Goal: Transaction & Acquisition: Purchase product/service

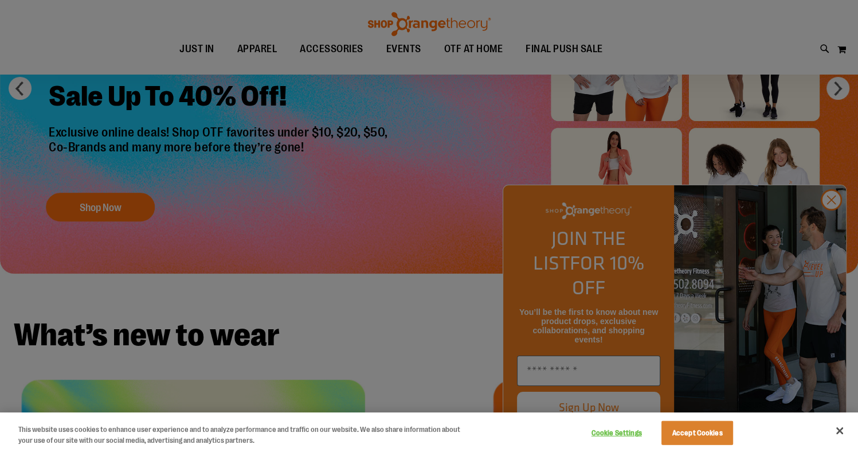
scroll to position [171, 0]
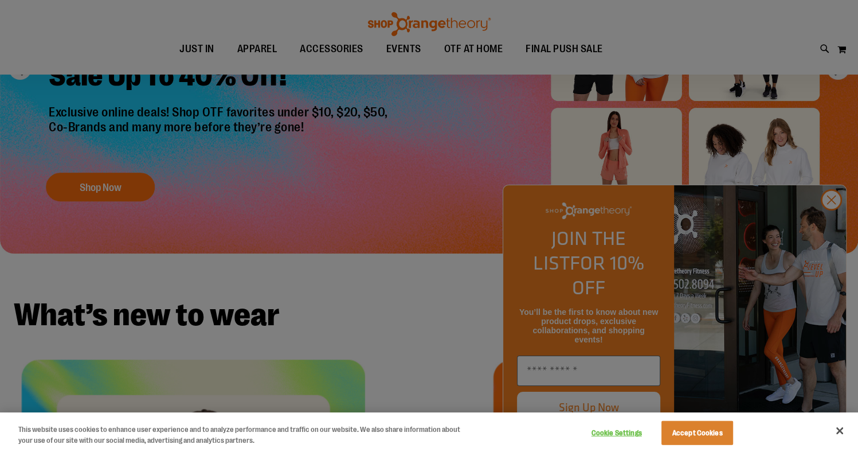
click at [111, 180] on div at bounding box center [429, 226] width 858 height 452
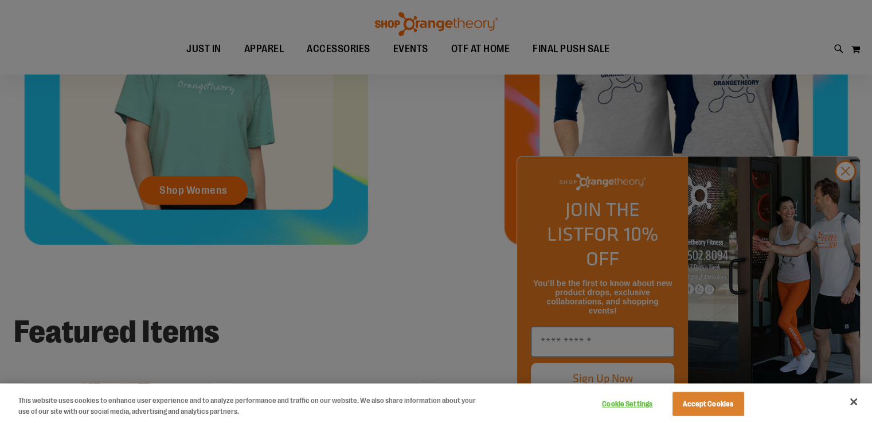
scroll to position [635, 0]
click at [700, 406] on button "Accept Cookies" at bounding box center [708, 404] width 72 height 24
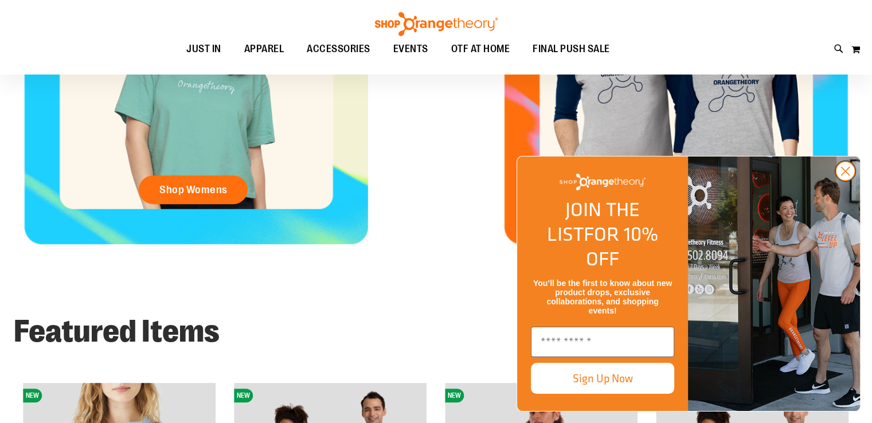
click at [844, 175] on icon "Close dialog" at bounding box center [845, 171] width 8 height 8
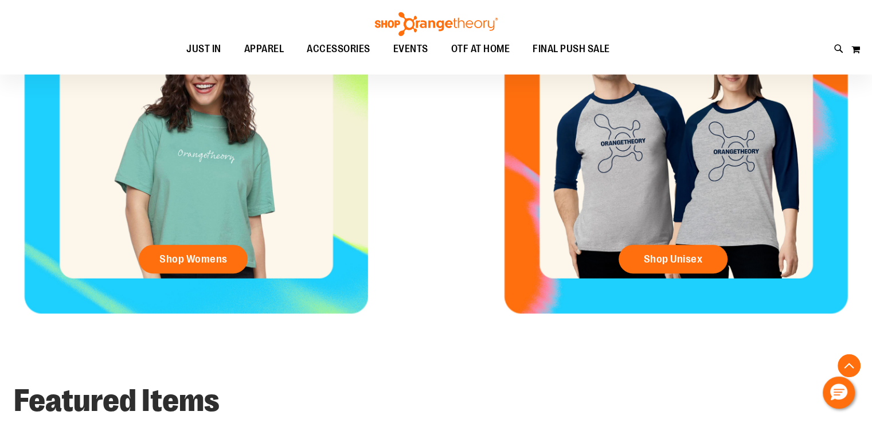
scroll to position [578, 0]
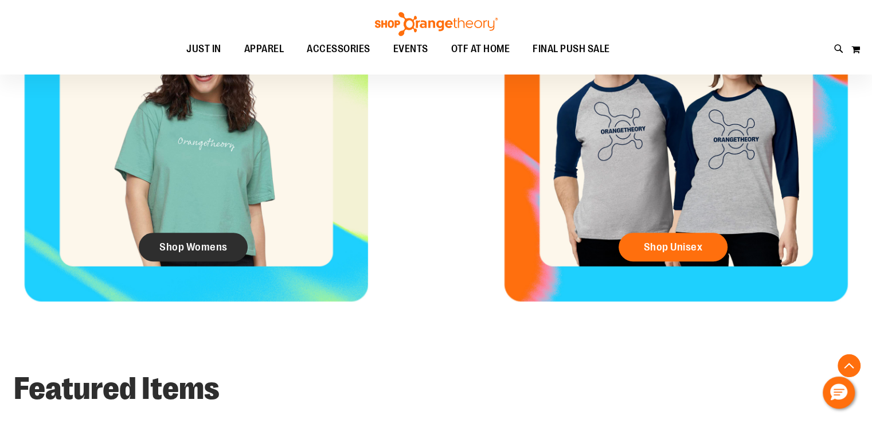
click at [168, 239] on link "Shop Womens" at bounding box center [193, 247] width 109 height 29
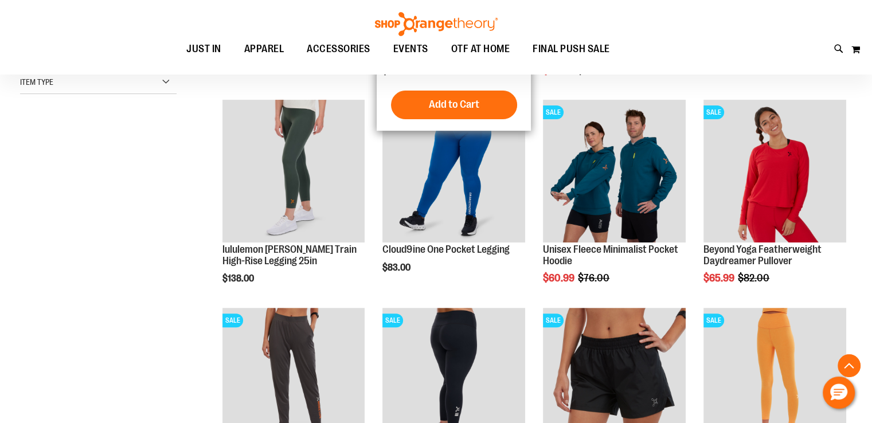
scroll to position [344, 0]
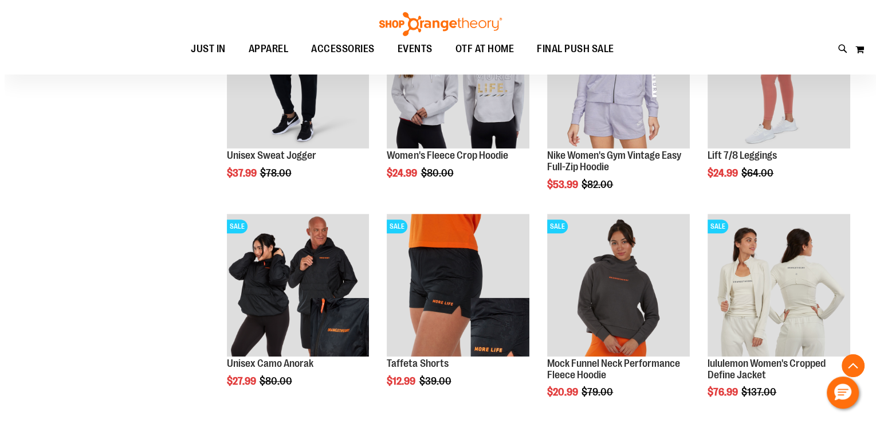
scroll to position [860, 0]
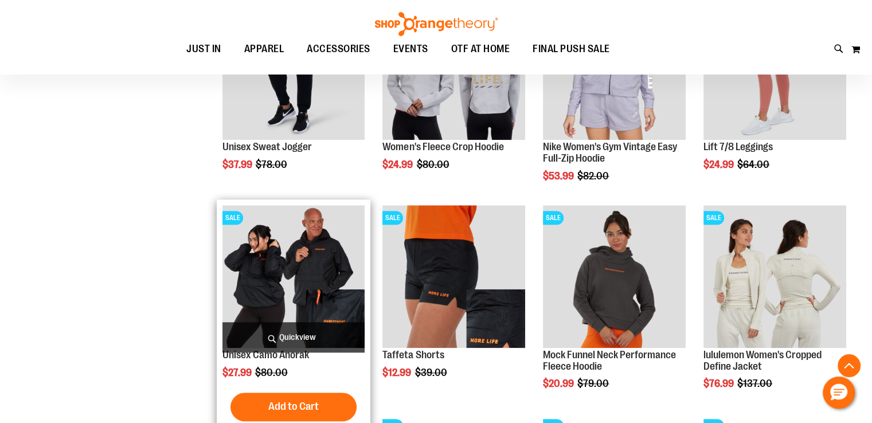
click at [293, 337] on span "Quickview" at bounding box center [293, 337] width 143 height 30
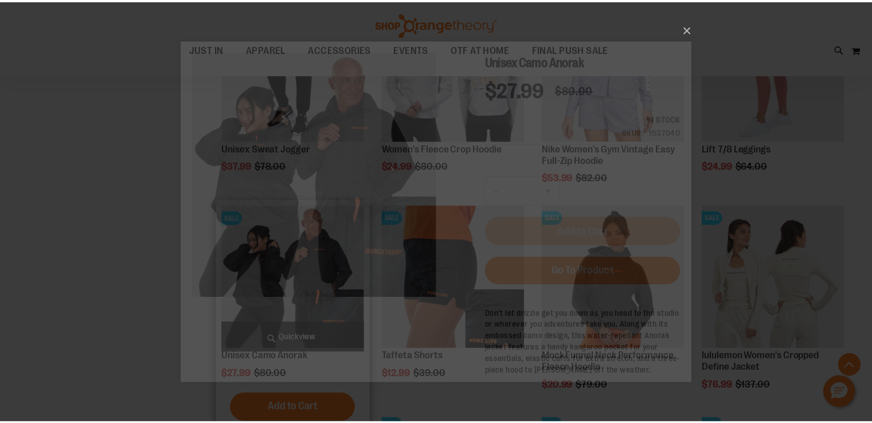
scroll to position [0, 0]
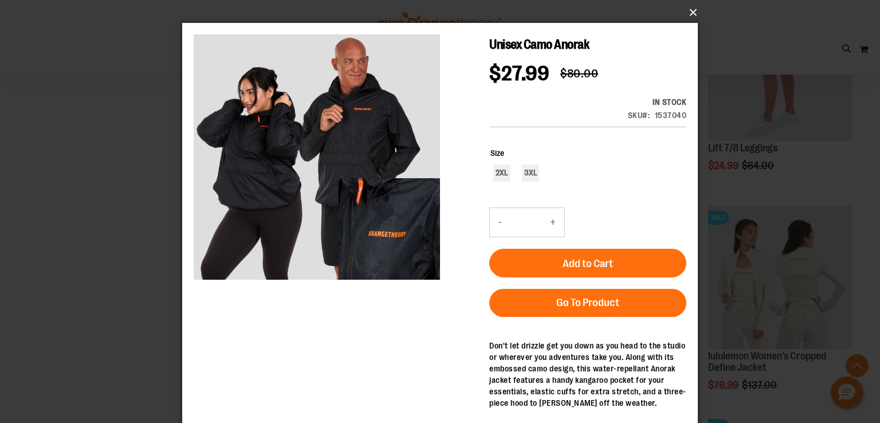
click at [695, 7] on button "×" at bounding box center [444, 12] width 516 height 25
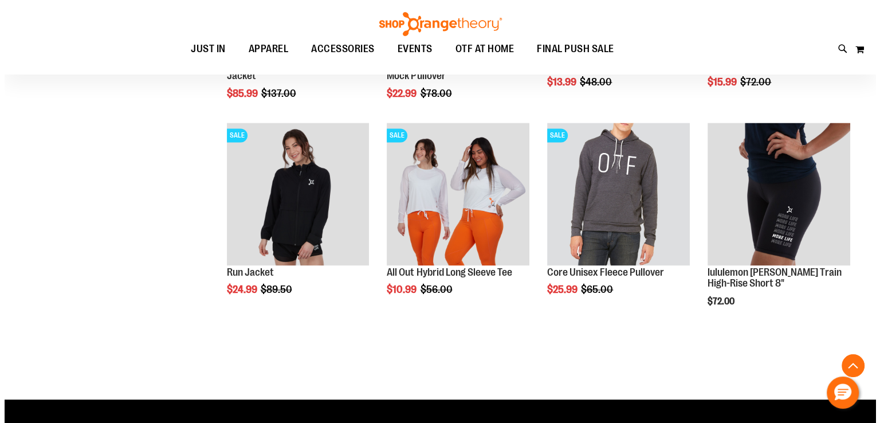
scroll to position [1776, 0]
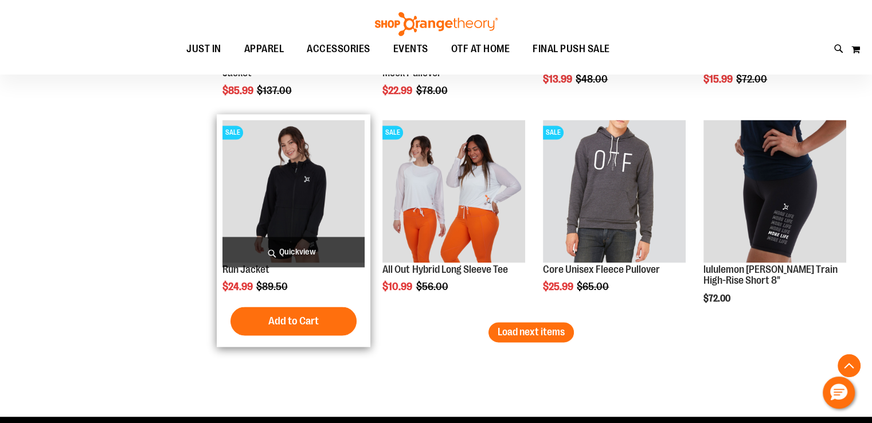
click at [285, 251] on span "Quickview" at bounding box center [293, 252] width 143 height 30
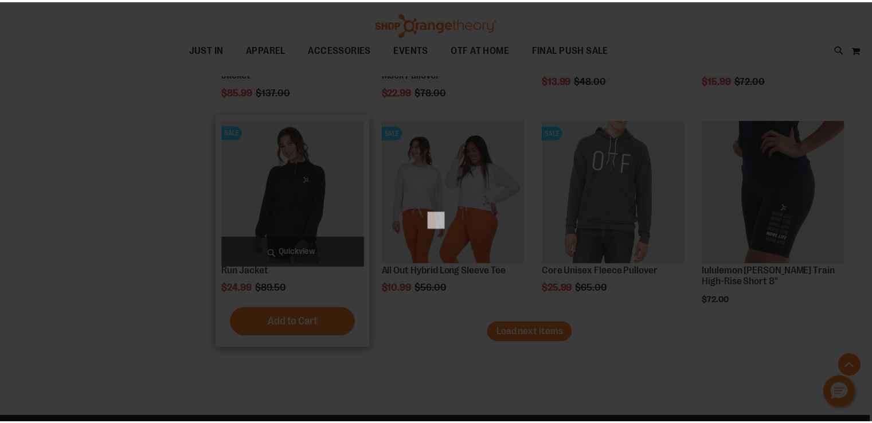
scroll to position [0, 0]
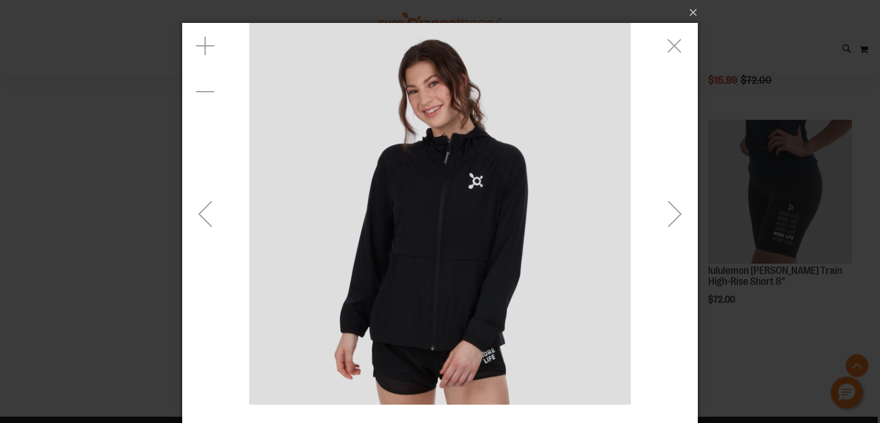
click at [439, 237] on img "carousel" at bounding box center [440, 214] width 382 height 382
click at [461, 205] on img "carousel" at bounding box center [440, 214] width 382 height 382
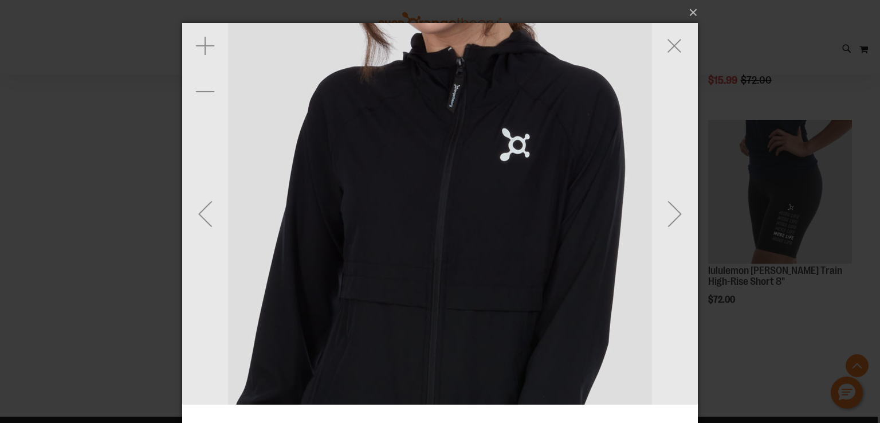
click at [461, 205] on img "carousel" at bounding box center [440, 214] width 802 height 802
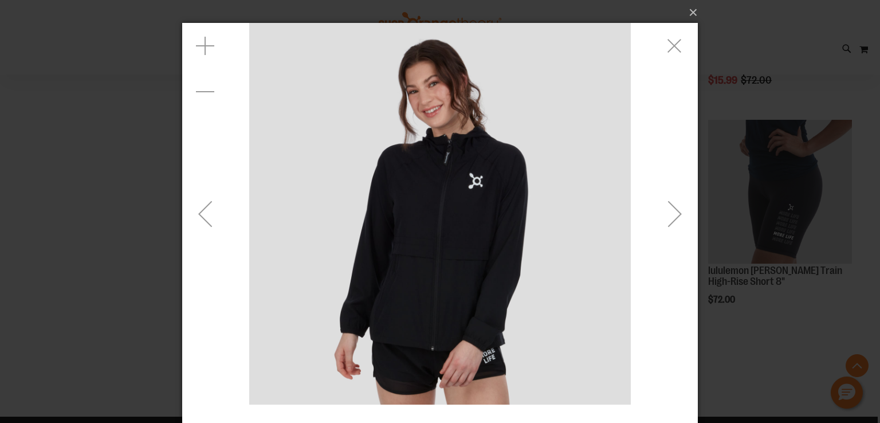
click at [461, 205] on img "carousel" at bounding box center [440, 214] width 382 height 382
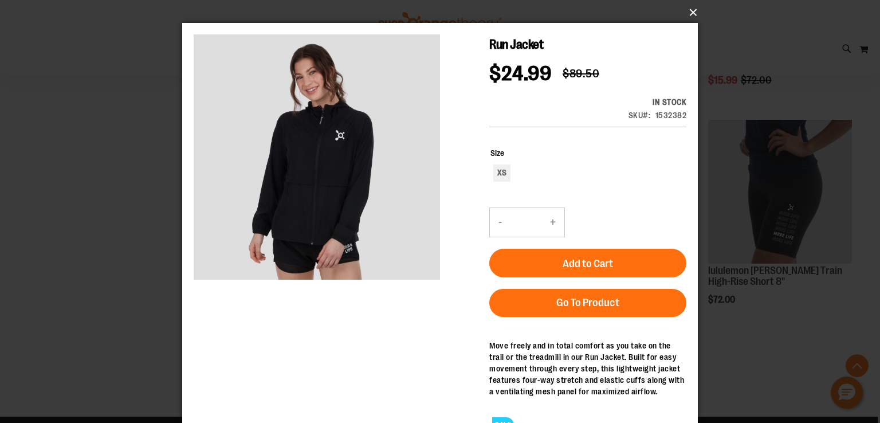
click at [691, 9] on button "×" at bounding box center [444, 12] width 516 height 25
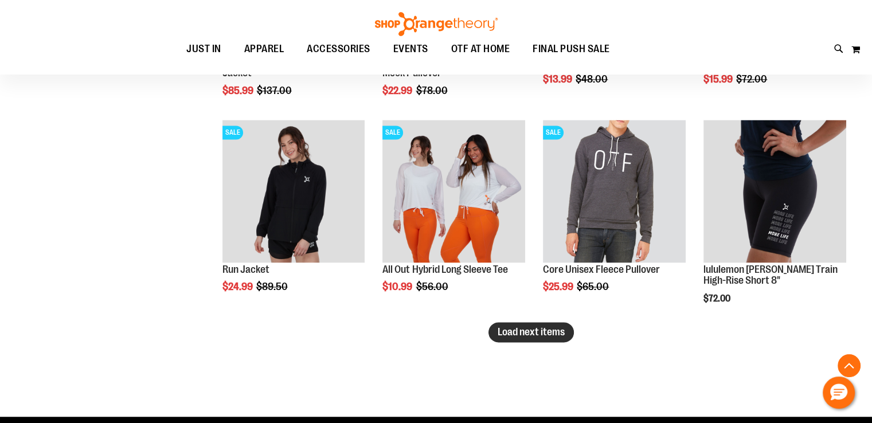
click at [539, 331] on span "Load next items" at bounding box center [530, 331] width 67 height 11
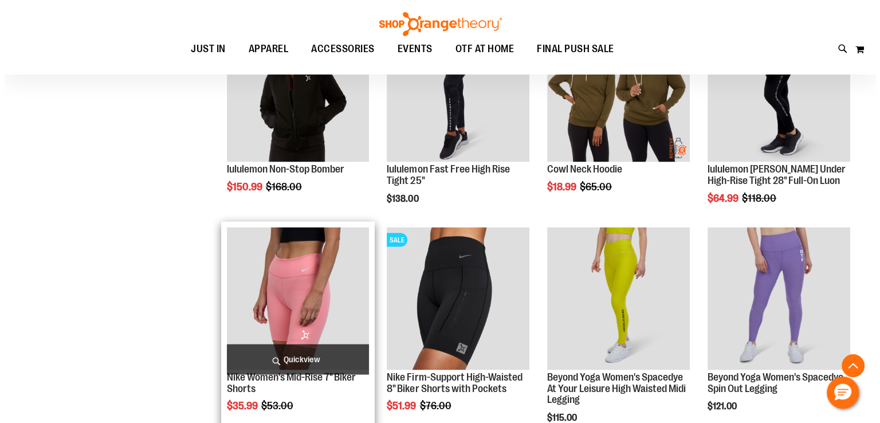
scroll to position [2120, 0]
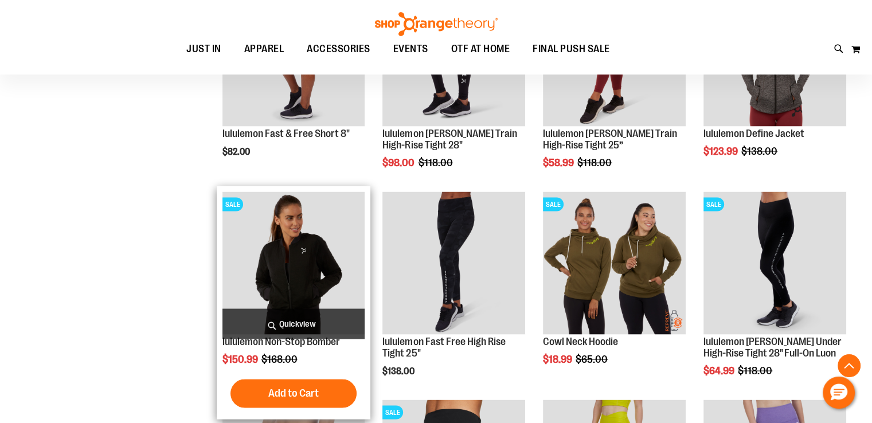
click at [292, 319] on span "Quickview" at bounding box center [293, 323] width 143 height 30
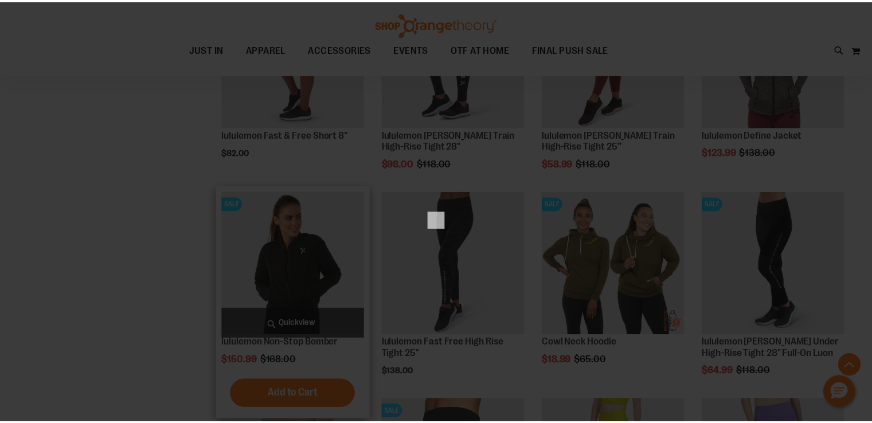
scroll to position [0, 0]
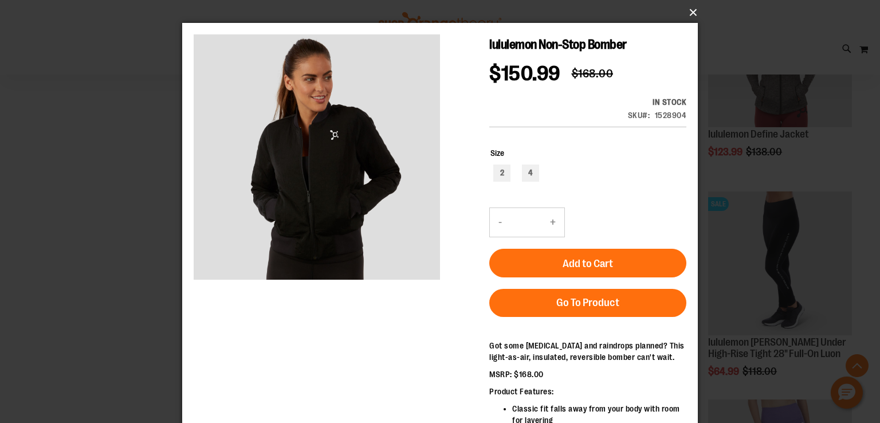
click at [690, 10] on button "×" at bounding box center [444, 12] width 516 height 25
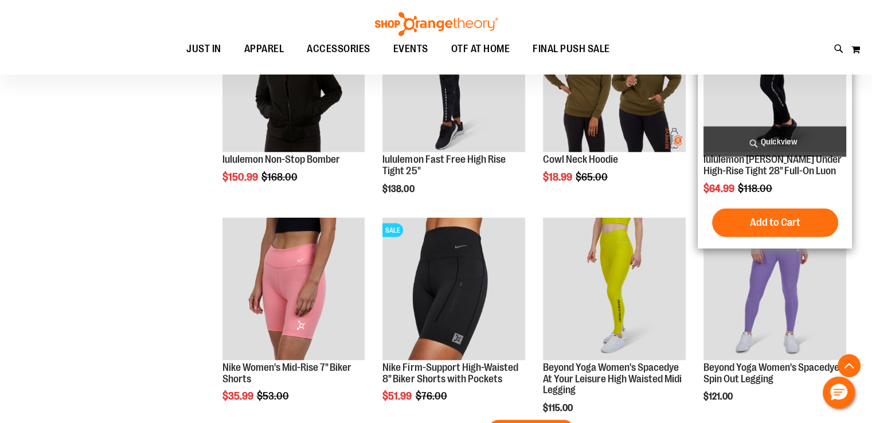
scroll to position [2349, 0]
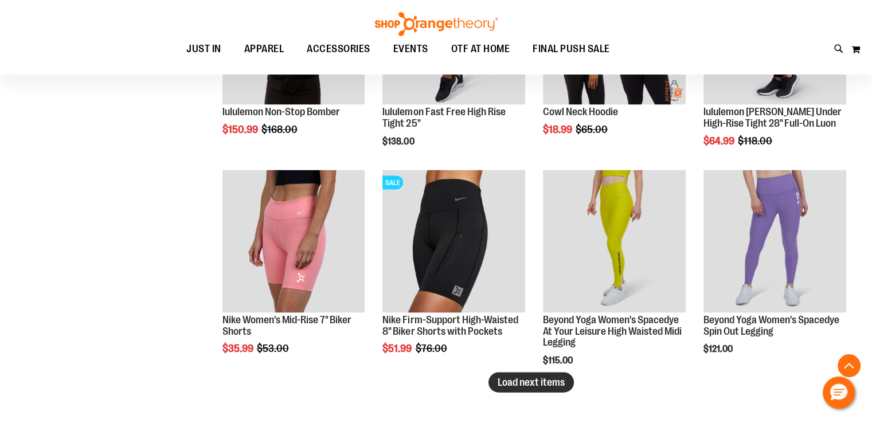
click at [539, 382] on span "Load next items" at bounding box center [530, 381] width 67 height 11
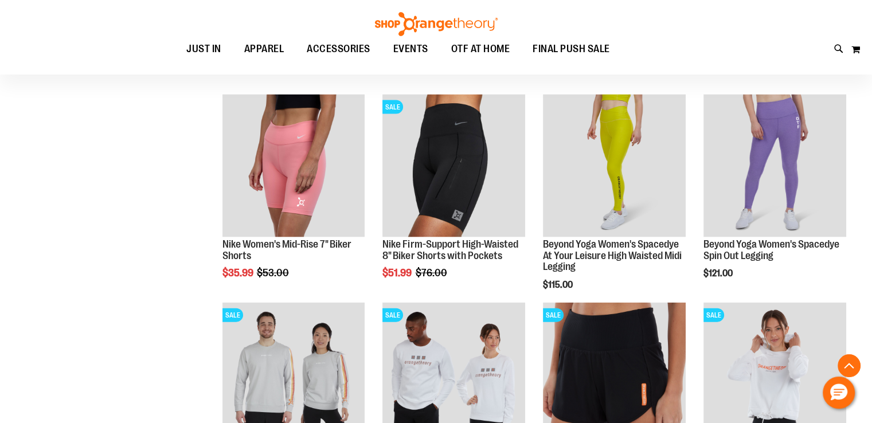
scroll to position [2407, 0]
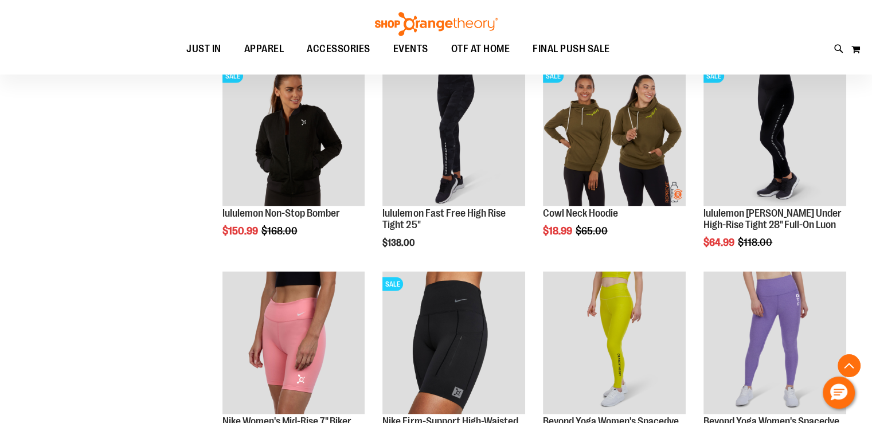
scroll to position [2178, 0]
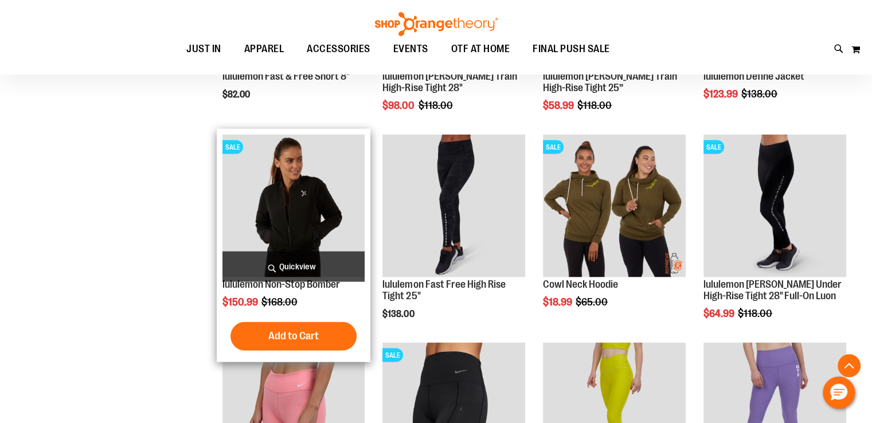
click at [300, 219] on img "product" at bounding box center [293, 205] width 143 height 143
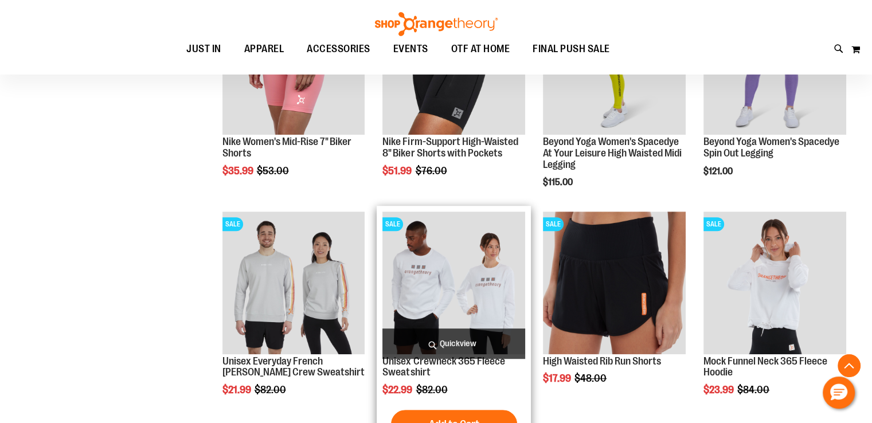
scroll to position [745, 0]
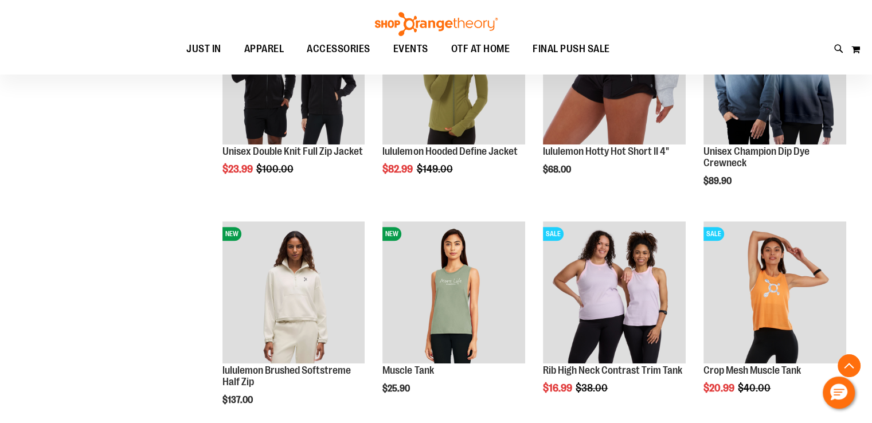
scroll to position [1146, 0]
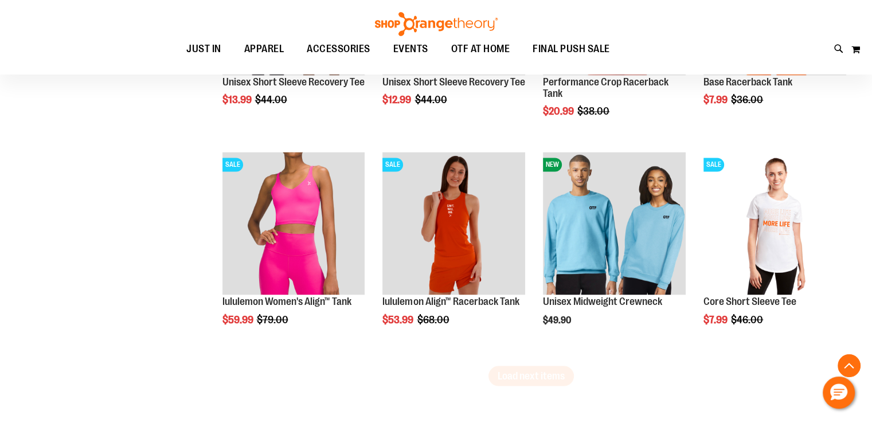
scroll to position [1891, 0]
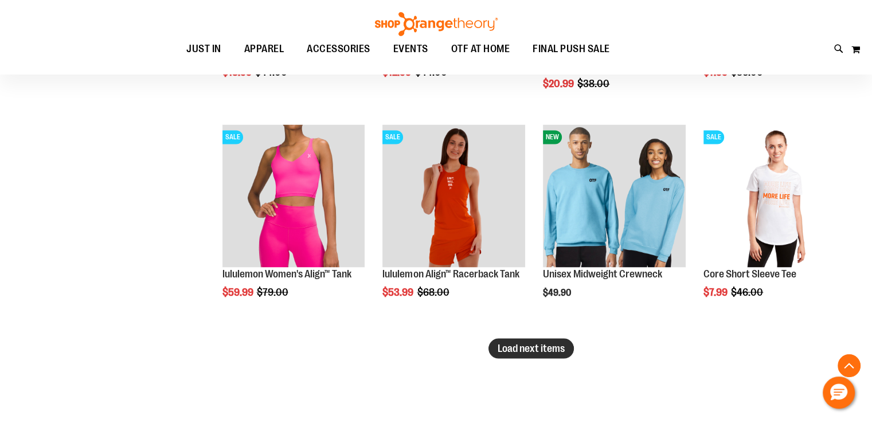
click at [528, 345] on span "Load next items" at bounding box center [530, 347] width 67 height 11
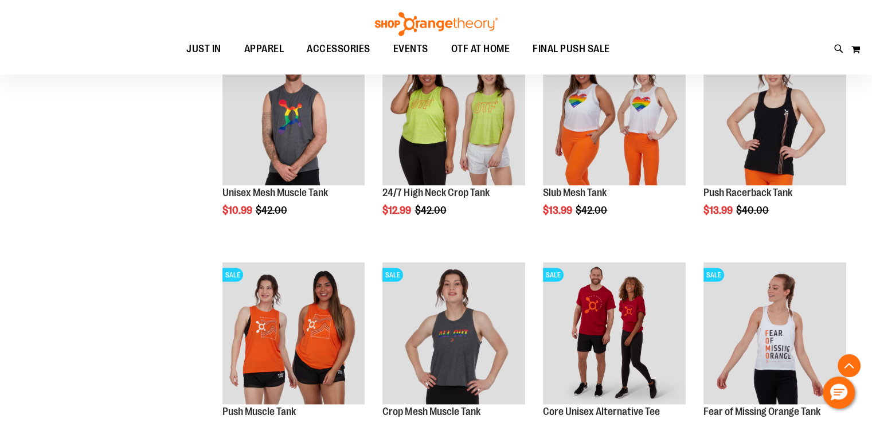
scroll to position [2636, 0]
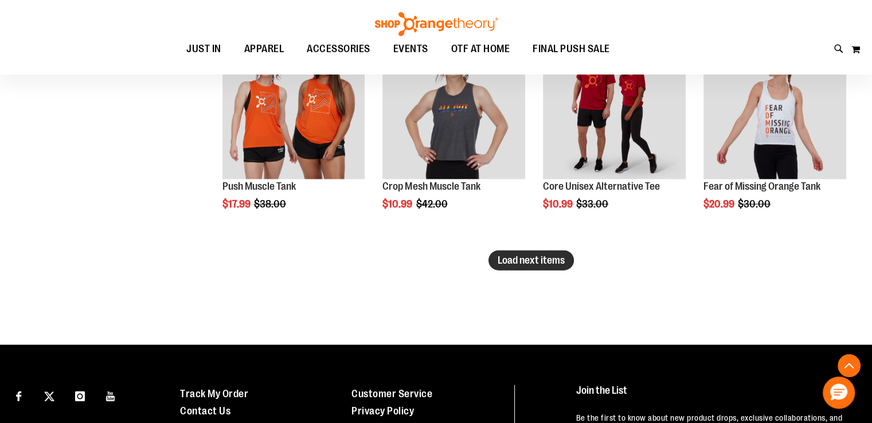
click at [536, 253] on button "Load next items" at bounding box center [530, 260] width 85 height 20
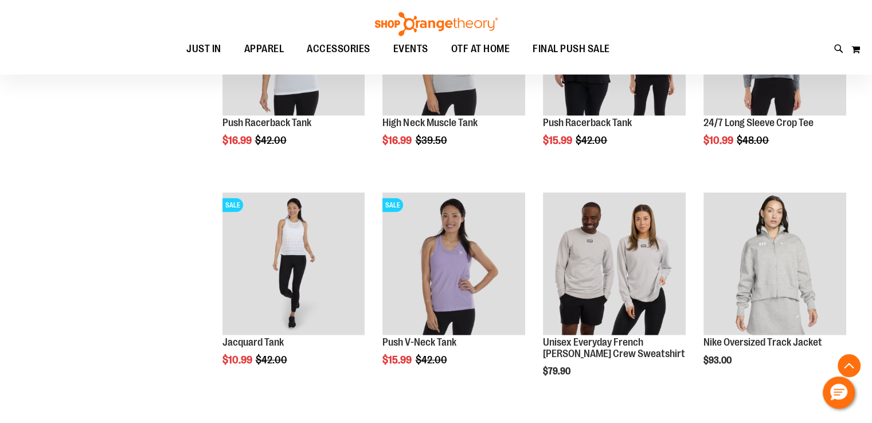
scroll to position [3209, 0]
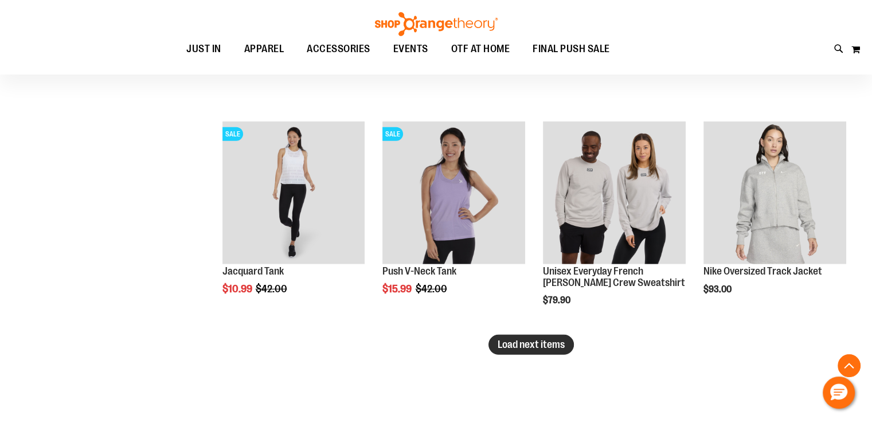
click at [520, 340] on span "Load next items" at bounding box center [530, 344] width 67 height 11
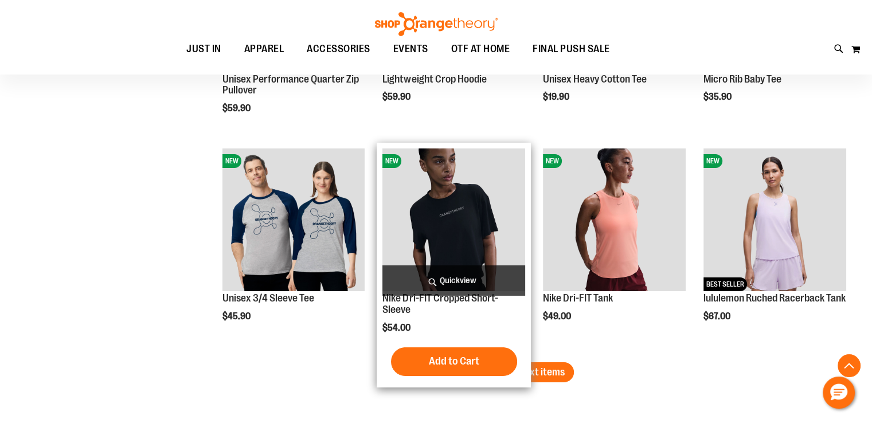
scroll to position [3897, 0]
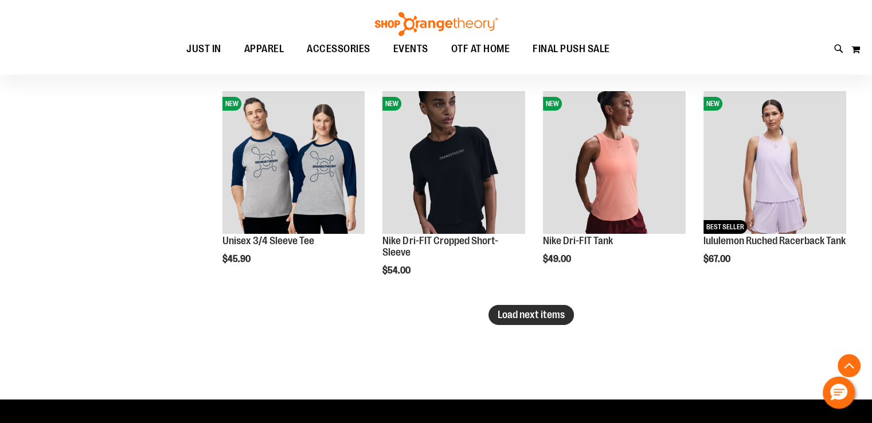
click at [547, 310] on span "Load next items" at bounding box center [530, 314] width 67 height 11
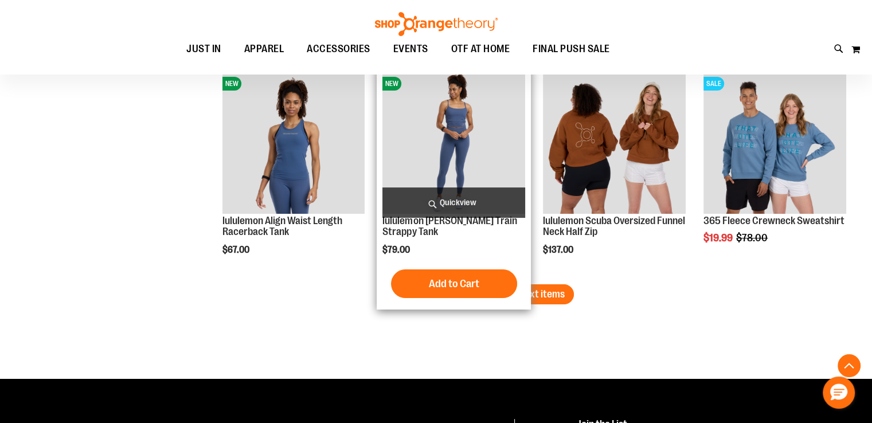
scroll to position [4584, 0]
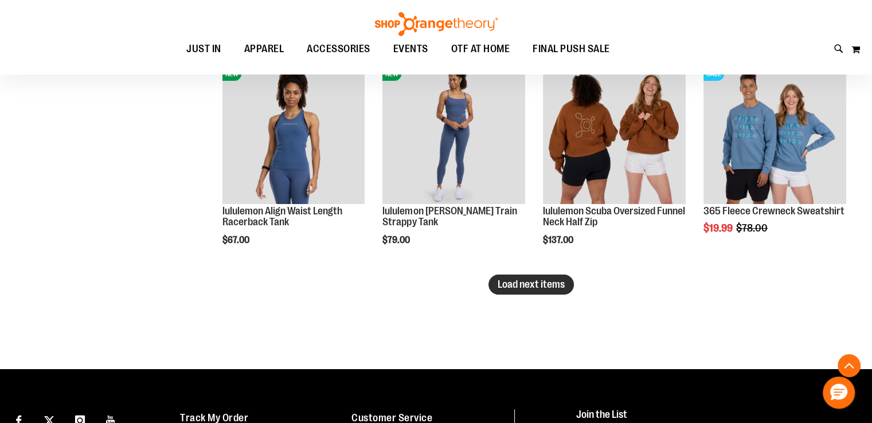
click at [541, 280] on span "Load next items" at bounding box center [530, 283] width 67 height 11
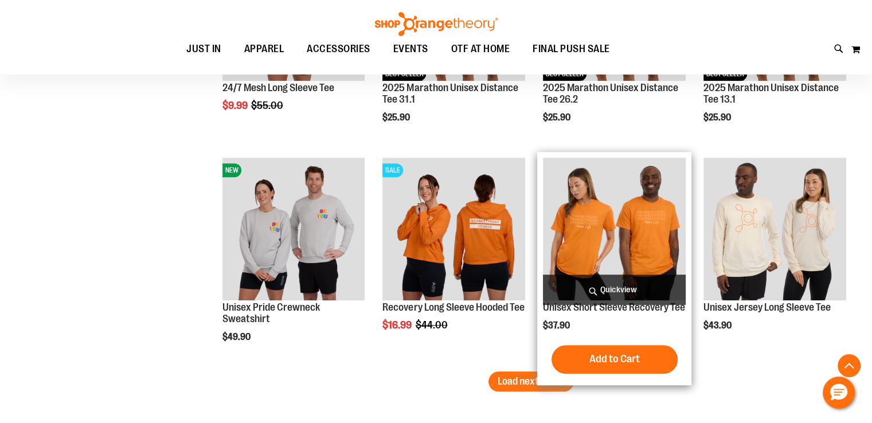
scroll to position [5215, 0]
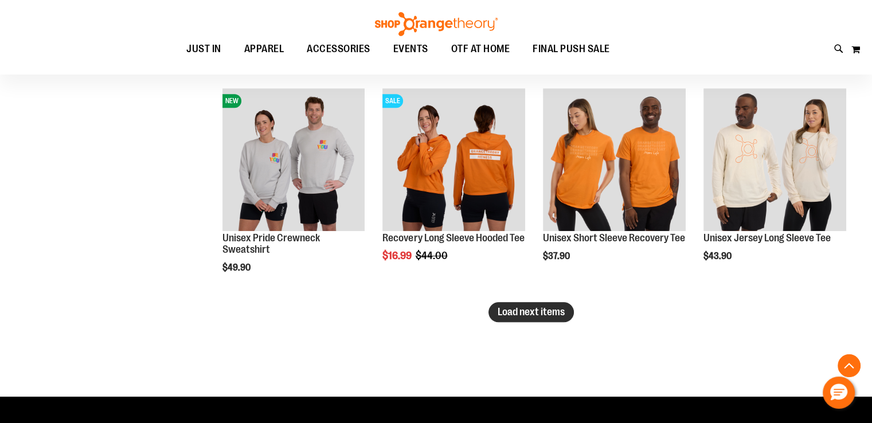
click at [538, 302] on button "Load next items" at bounding box center [530, 312] width 85 height 20
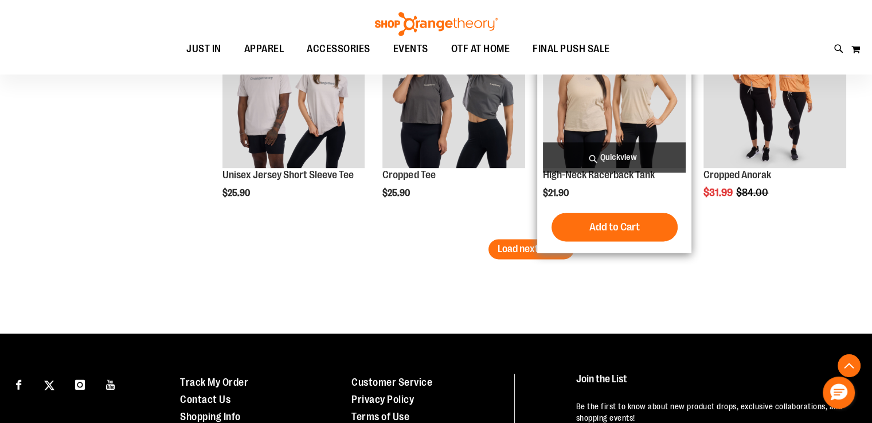
scroll to position [6017, 0]
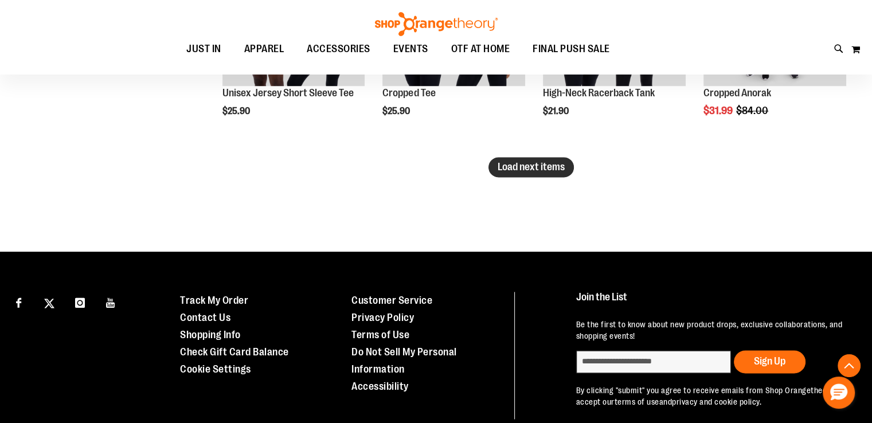
click at [539, 161] on span "Load next items" at bounding box center [530, 166] width 67 height 11
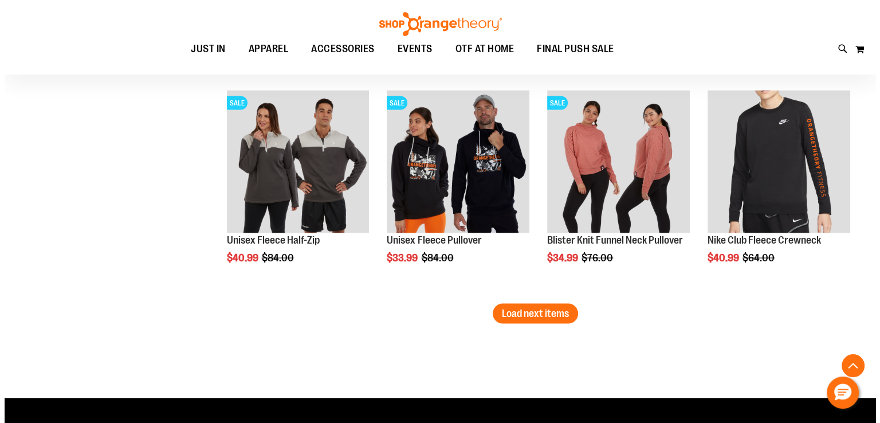
scroll to position [6499, 0]
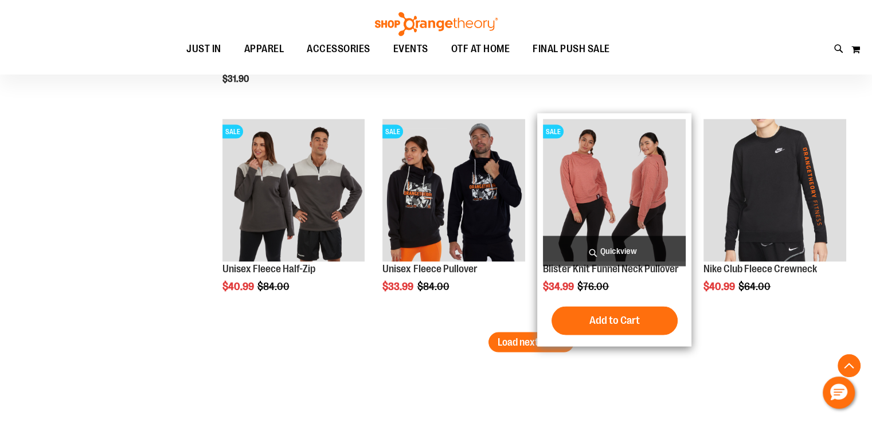
click at [607, 244] on span "Quickview" at bounding box center [614, 251] width 143 height 30
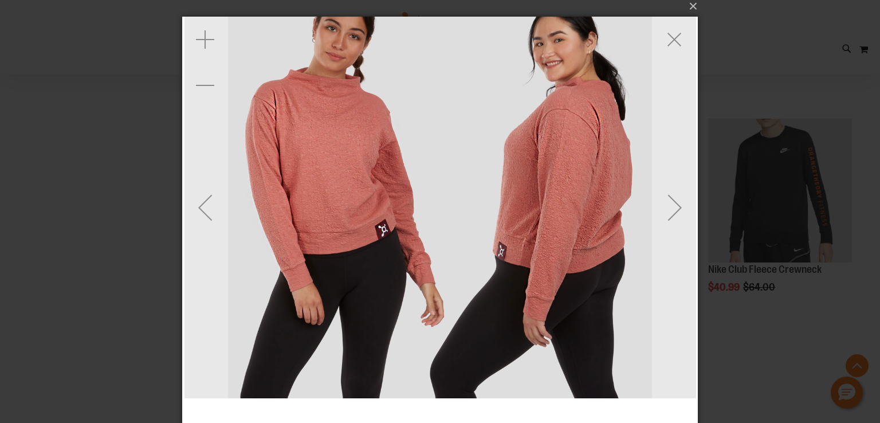
scroll to position [0, 0]
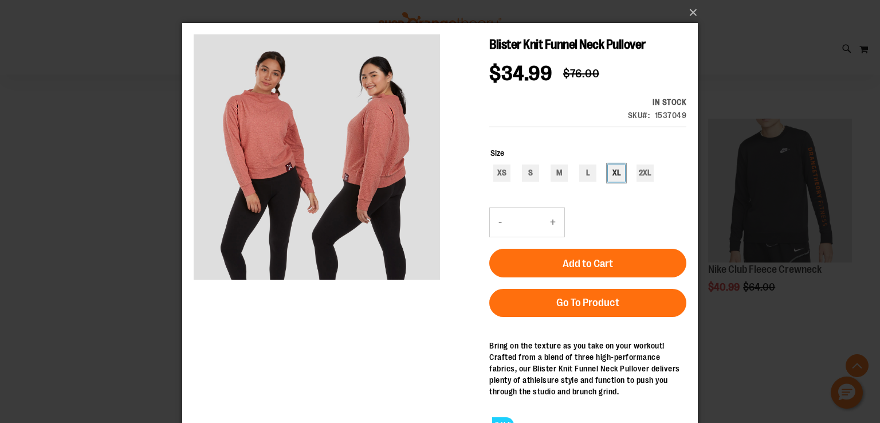
click at [618, 170] on div "XL" at bounding box center [616, 172] width 17 height 17
type input "***"
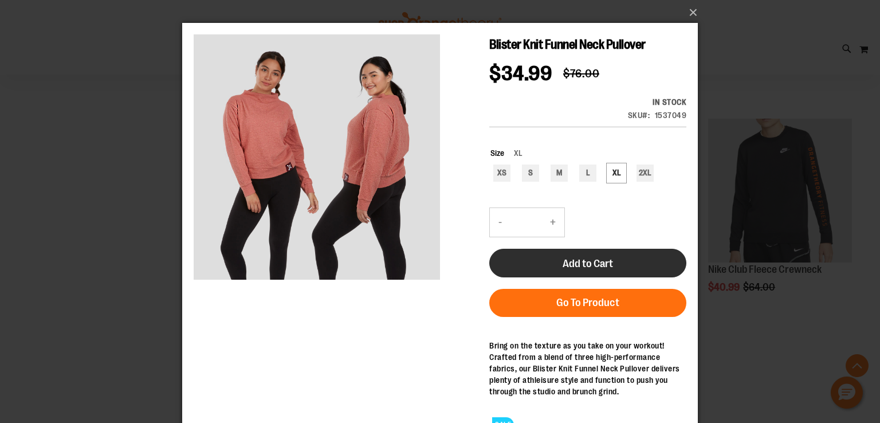
click at [623, 256] on button "Add to Cart" at bounding box center [587, 263] width 197 height 29
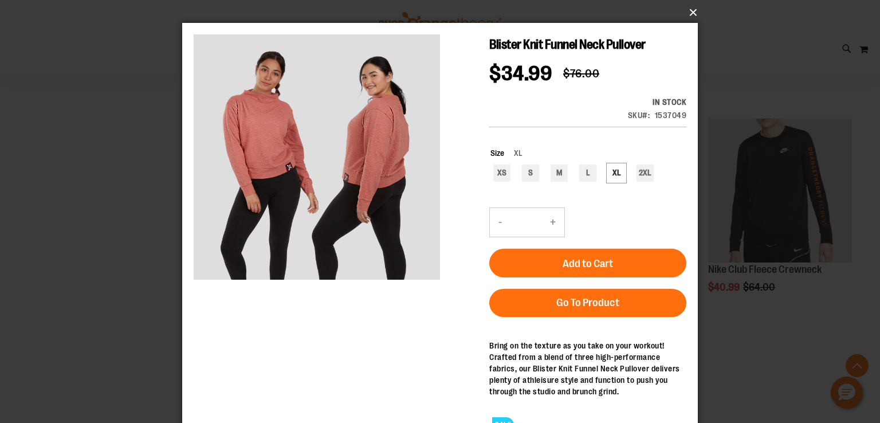
click at [695, 13] on button "×" at bounding box center [444, 12] width 516 height 25
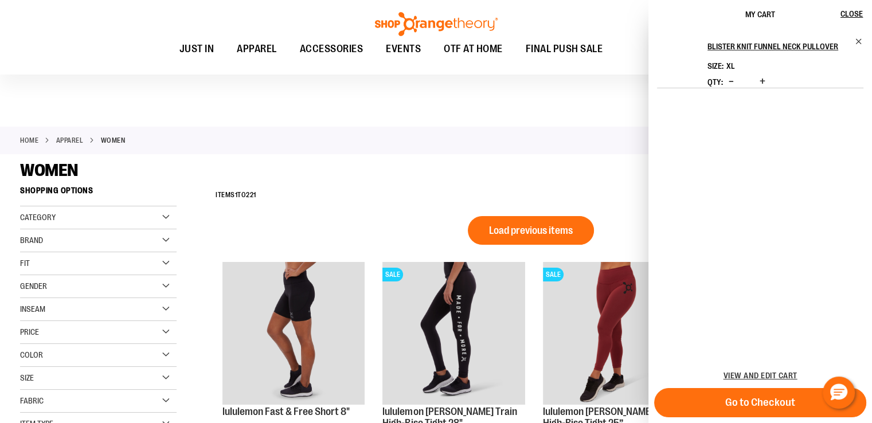
scroll to position [6729, 0]
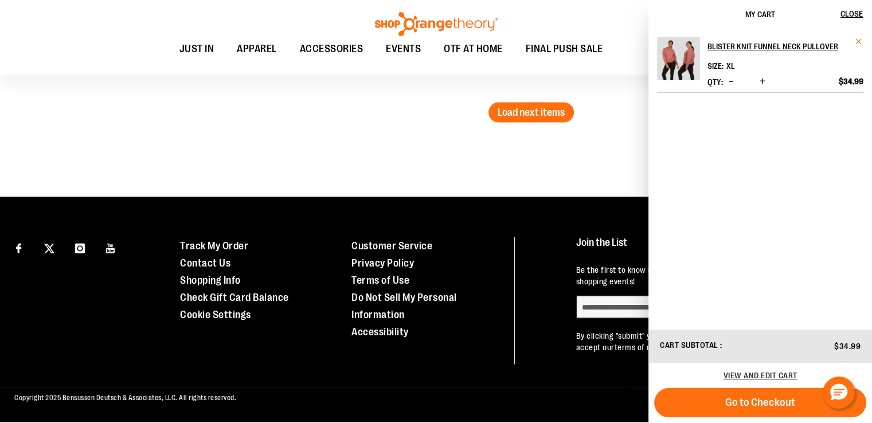
click at [860, 38] on span "Remove item" at bounding box center [858, 41] width 9 height 9
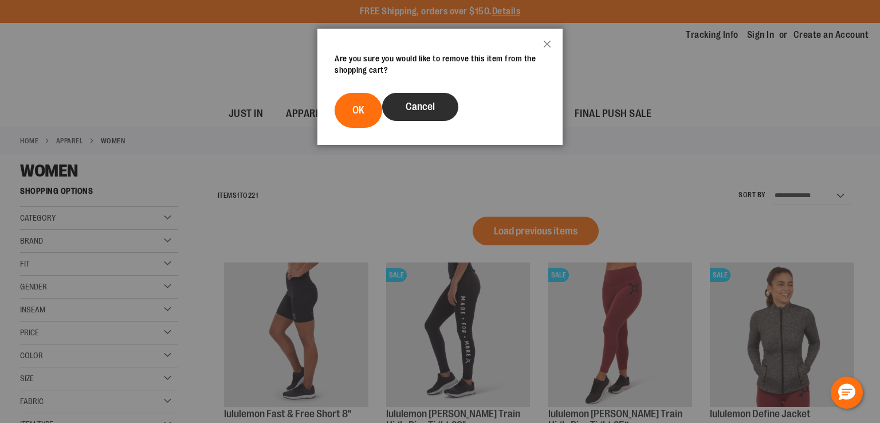
click at [407, 107] on span "Cancel" at bounding box center [420, 106] width 29 height 11
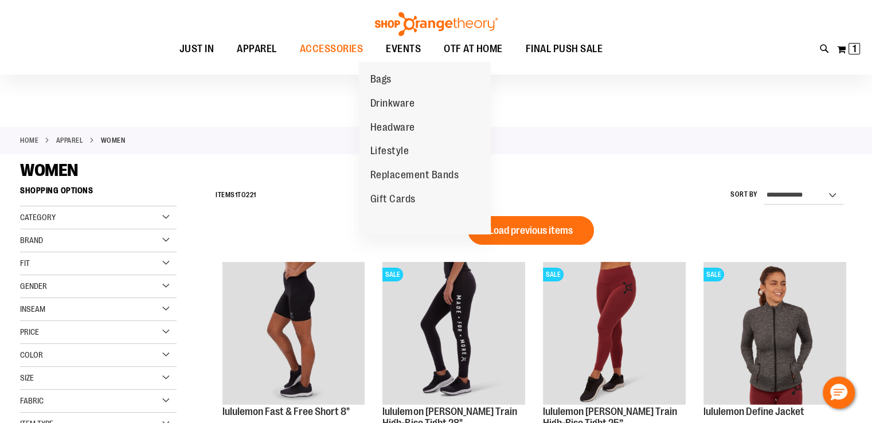
scroll to position [458, 0]
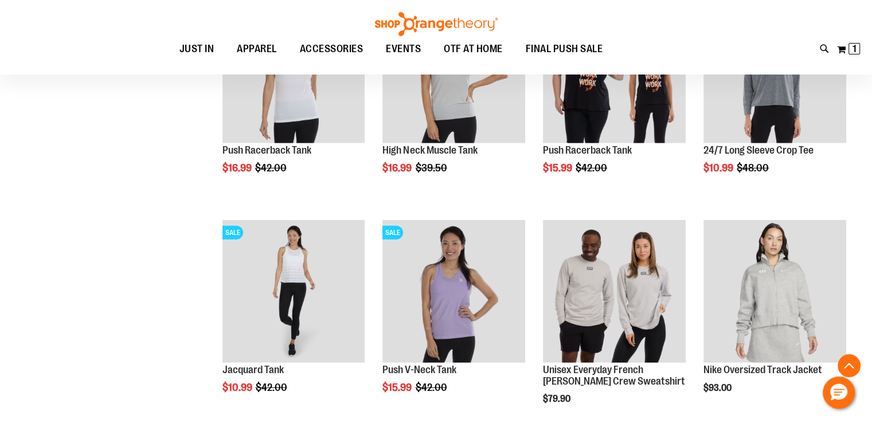
scroll to position [3380, 0]
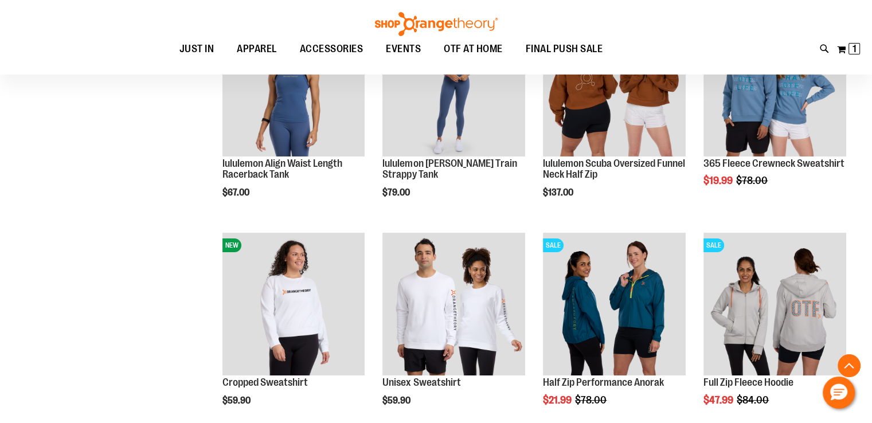
scroll to position [4641, 0]
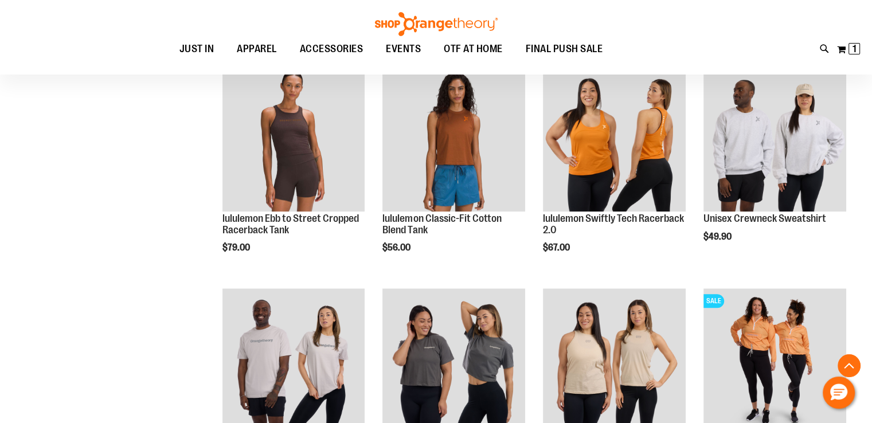
scroll to position [5787, 0]
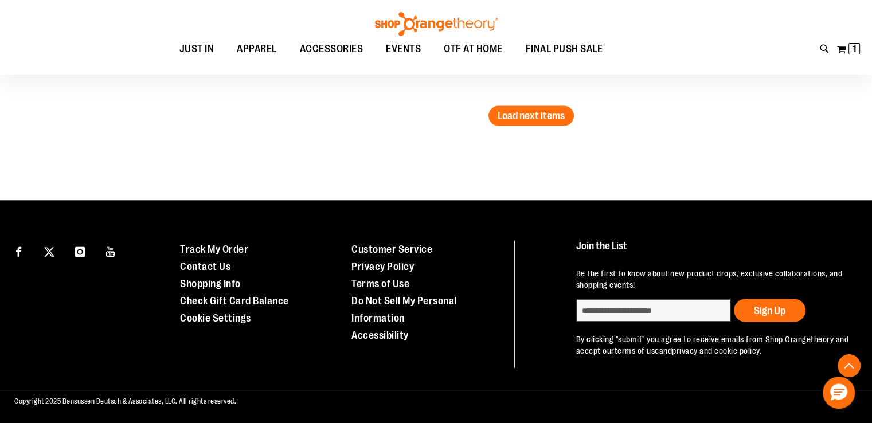
scroll to position [6729, 0]
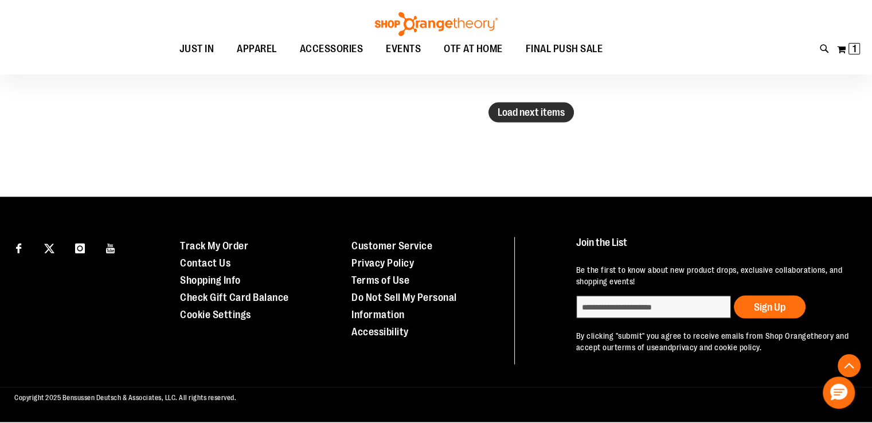
click at [530, 108] on span "Load next items" at bounding box center [530, 112] width 67 height 11
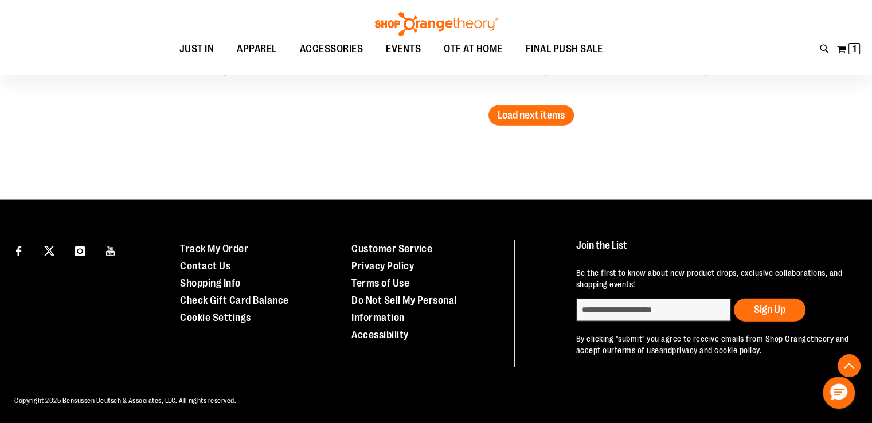
scroll to position [7386, 0]
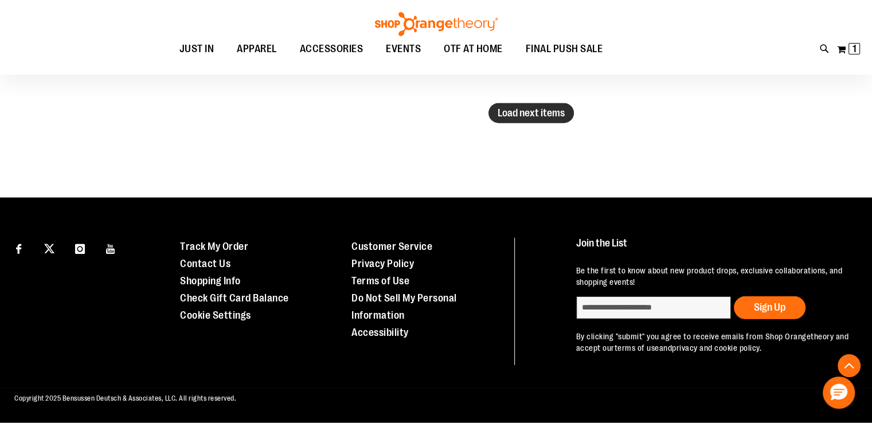
click at [528, 108] on span "Load next items" at bounding box center [530, 112] width 67 height 11
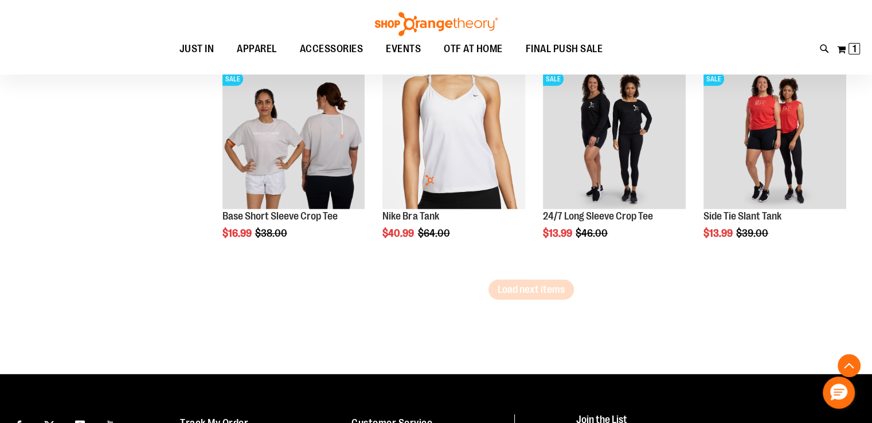
scroll to position [7902, 0]
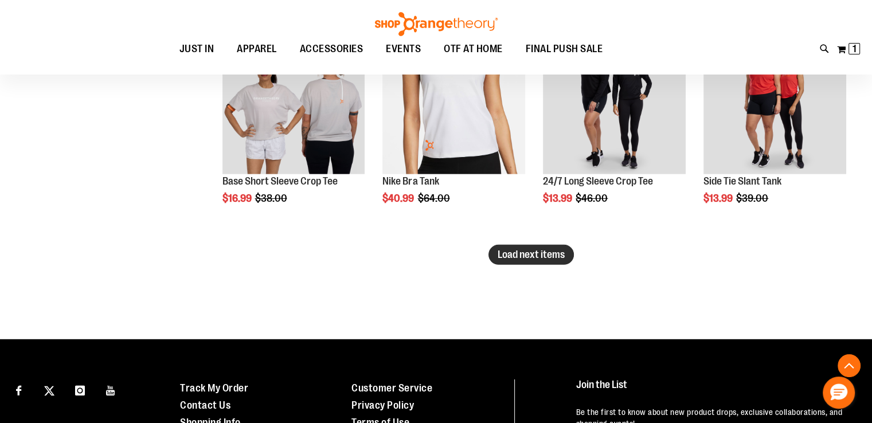
click at [533, 252] on span "Load next items" at bounding box center [530, 254] width 67 height 11
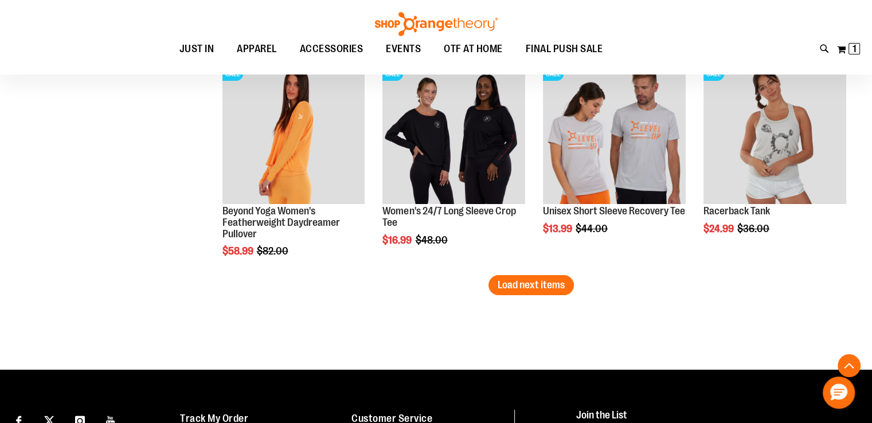
scroll to position [8532, 0]
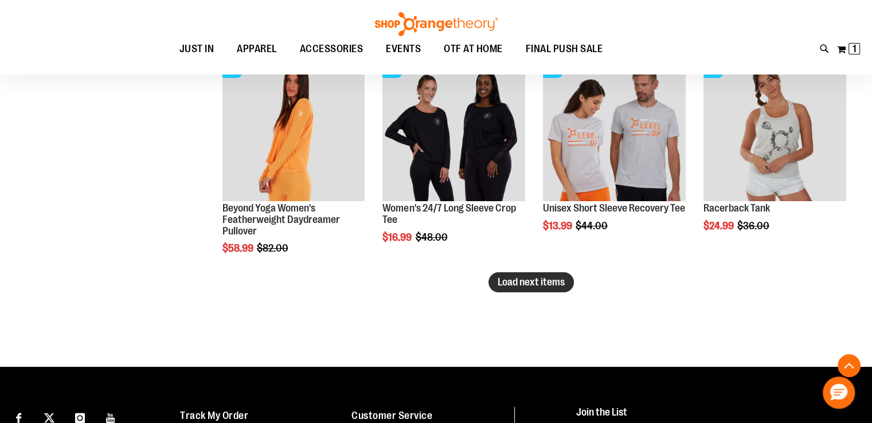
click at [548, 280] on span "Load next items" at bounding box center [530, 281] width 67 height 11
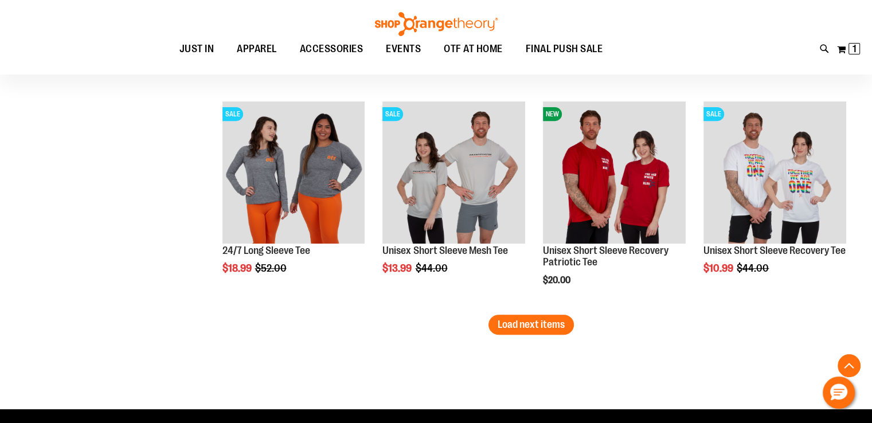
scroll to position [9162, 0]
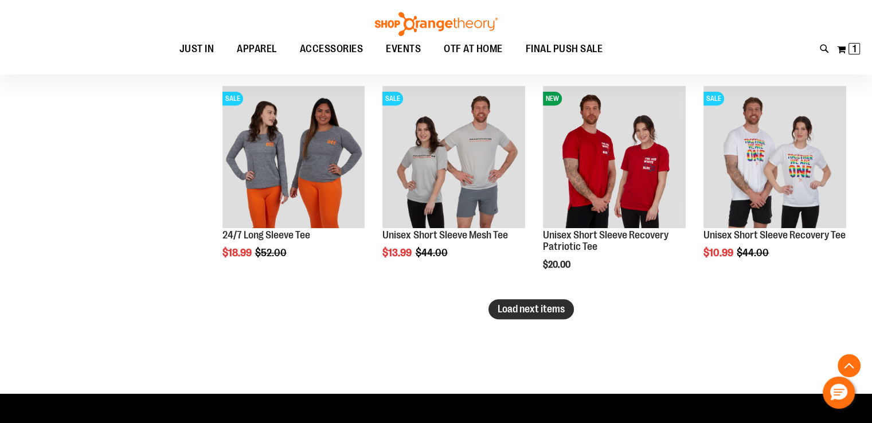
click at [527, 308] on span "Load next items" at bounding box center [530, 308] width 67 height 11
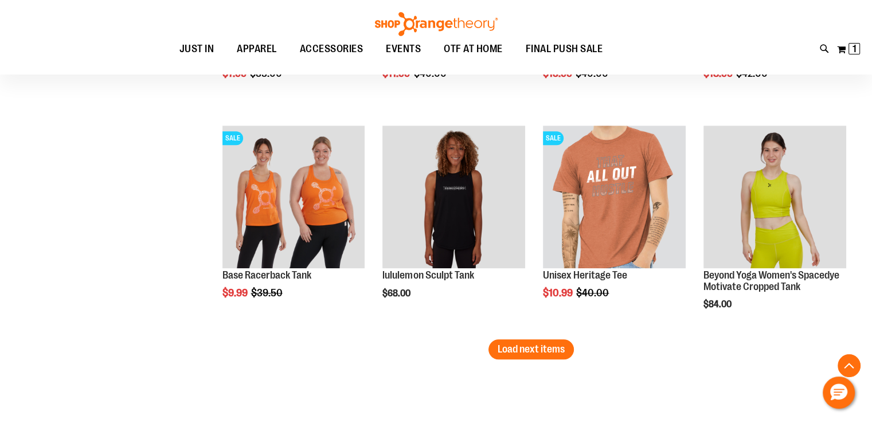
scroll to position [9850, 0]
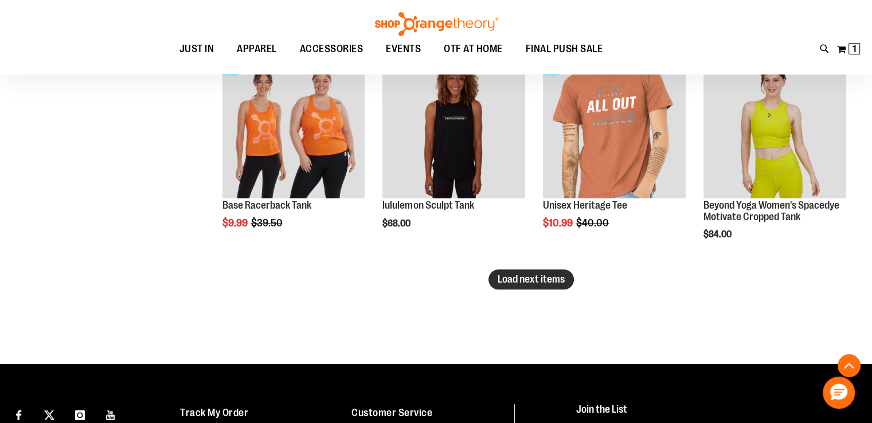
click at [531, 277] on span "Load next items" at bounding box center [530, 278] width 67 height 11
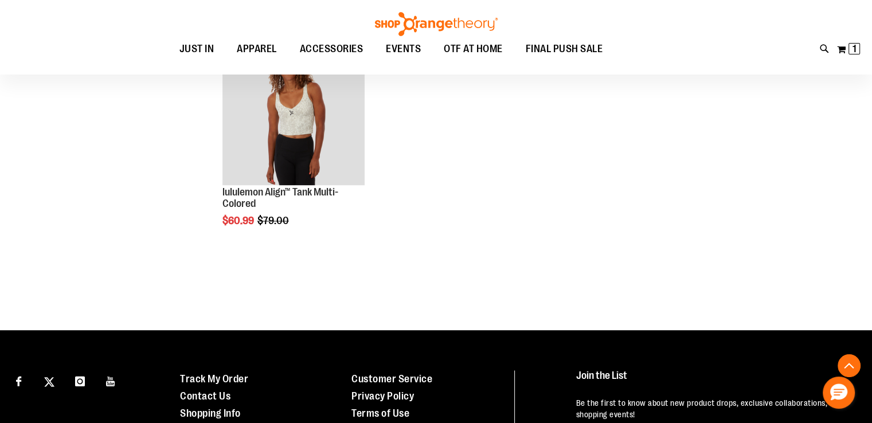
scroll to position [10308, 0]
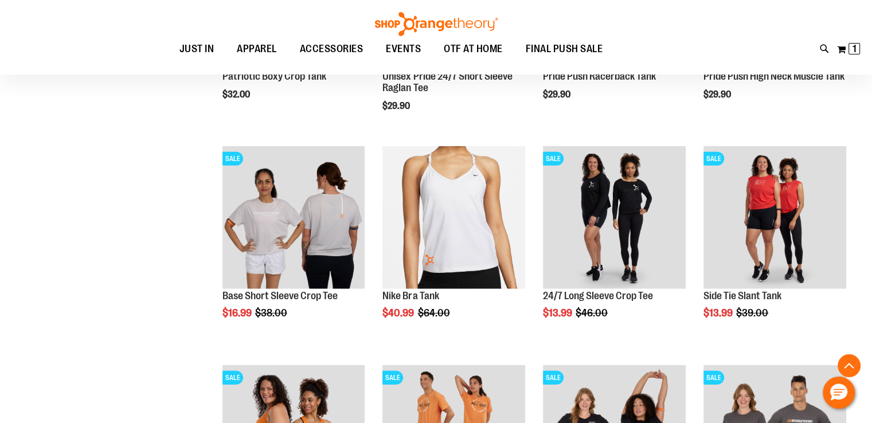
scroll to position [7157, 0]
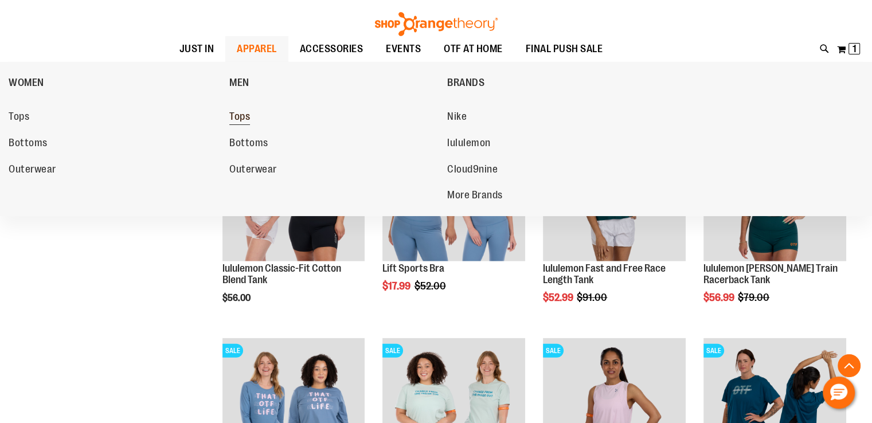
click at [243, 117] on span "Tops" at bounding box center [239, 118] width 21 height 14
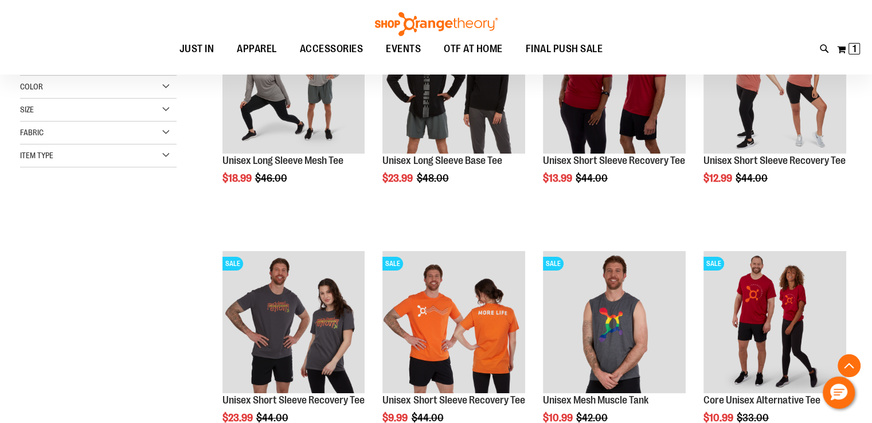
scroll to position [229, 0]
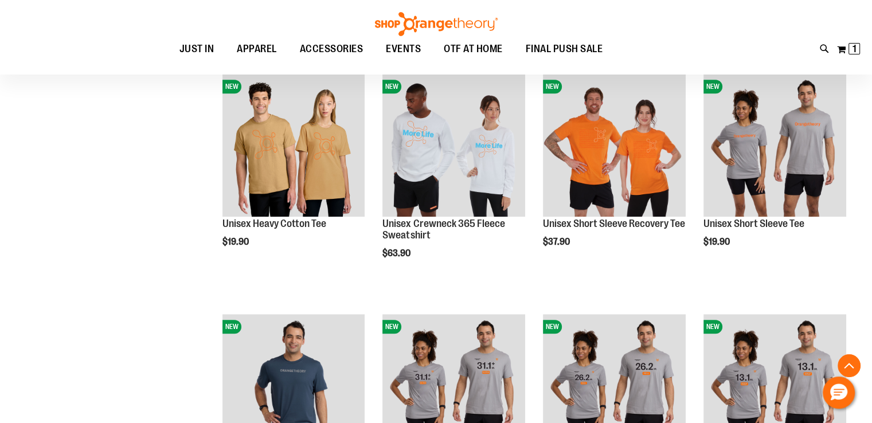
scroll to position [1088, 0]
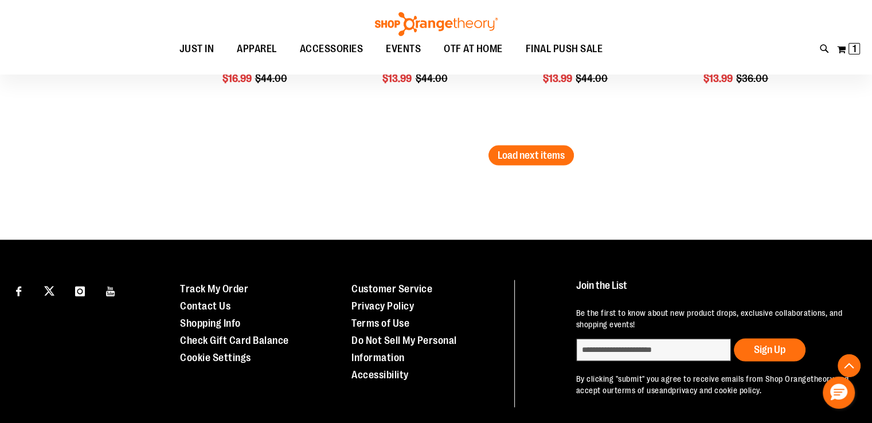
scroll to position [2242, 0]
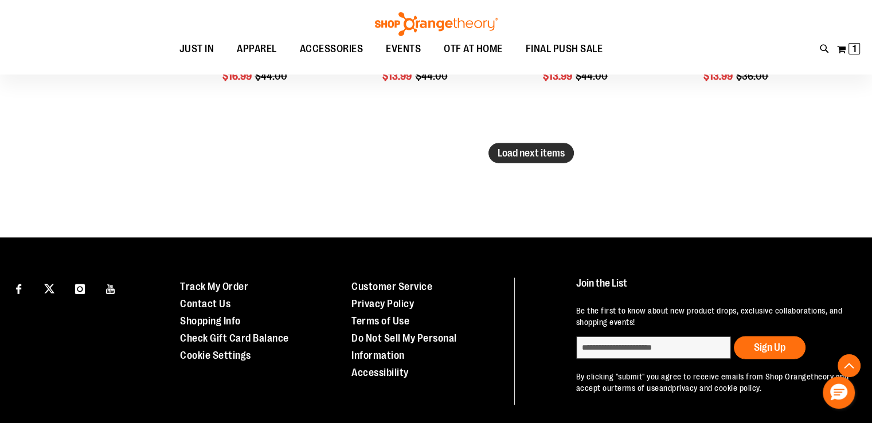
click at [539, 150] on span "Load next items" at bounding box center [530, 152] width 67 height 11
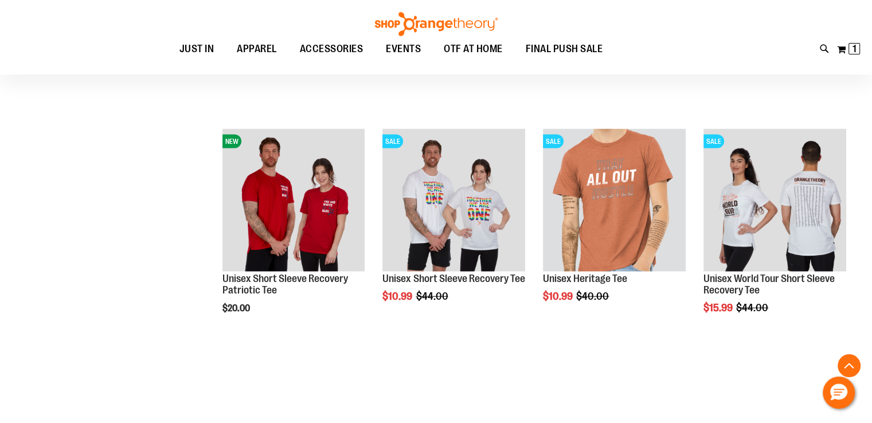
scroll to position [2528, 0]
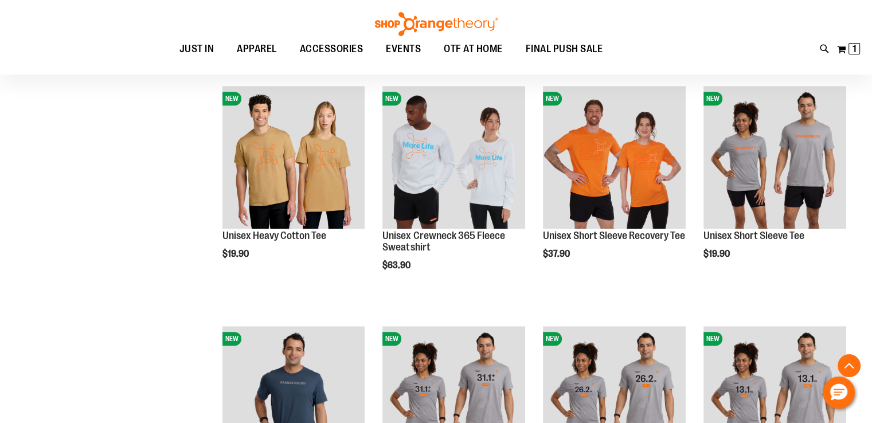
scroll to position [521, 0]
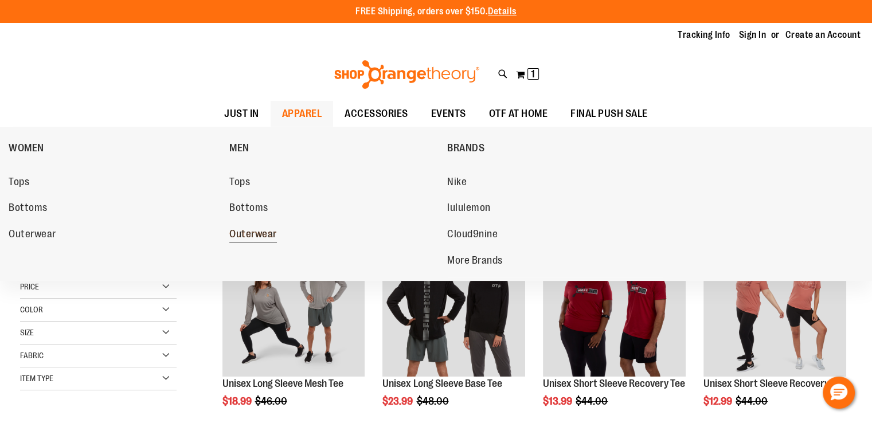
click at [255, 231] on span "Outerwear" at bounding box center [253, 235] width 48 height 14
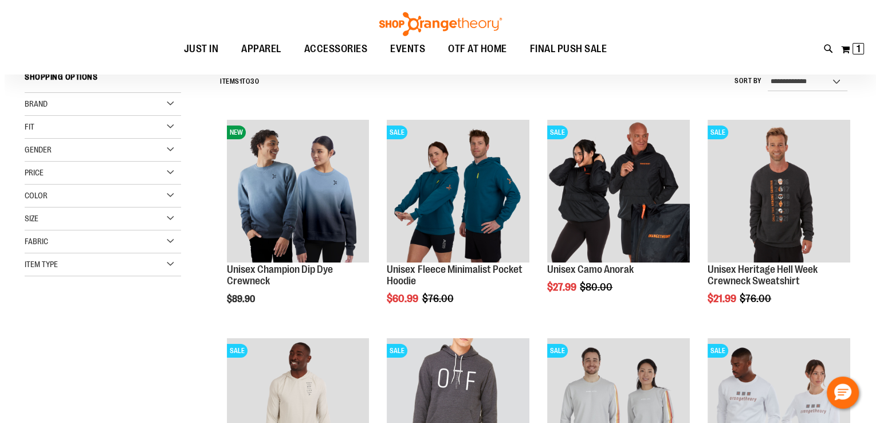
scroll to position [114, 0]
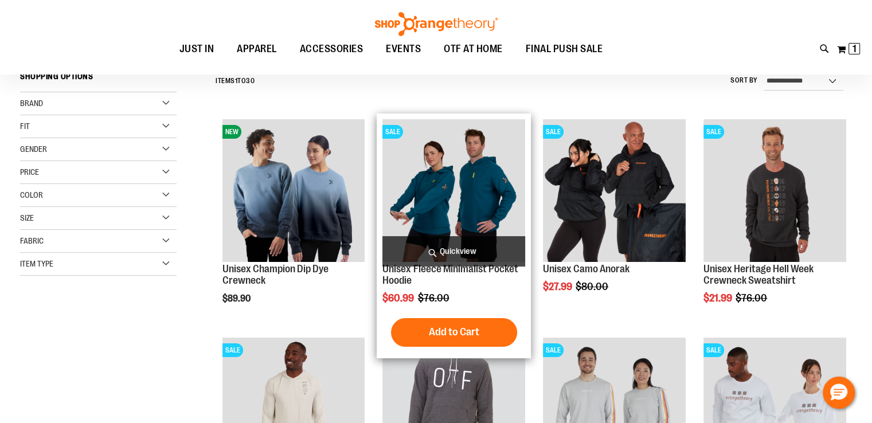
click at [445, 248] on span "Quickview" at bounding box center [453, 251] width 143 height 30
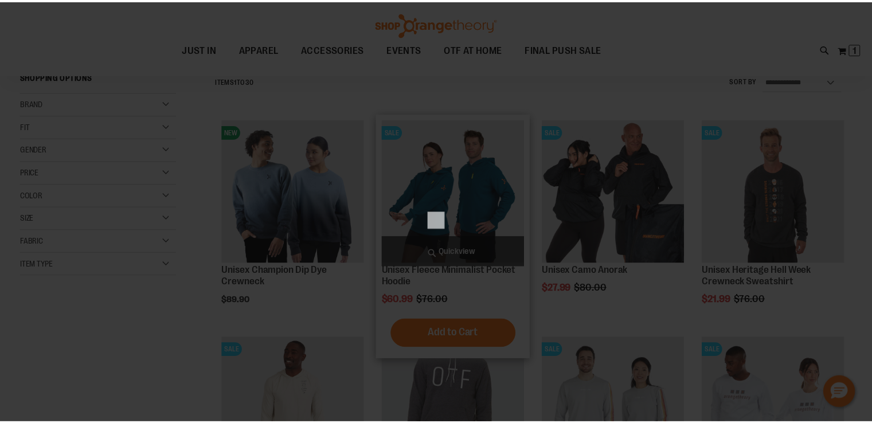
scroll to position [0, 0]
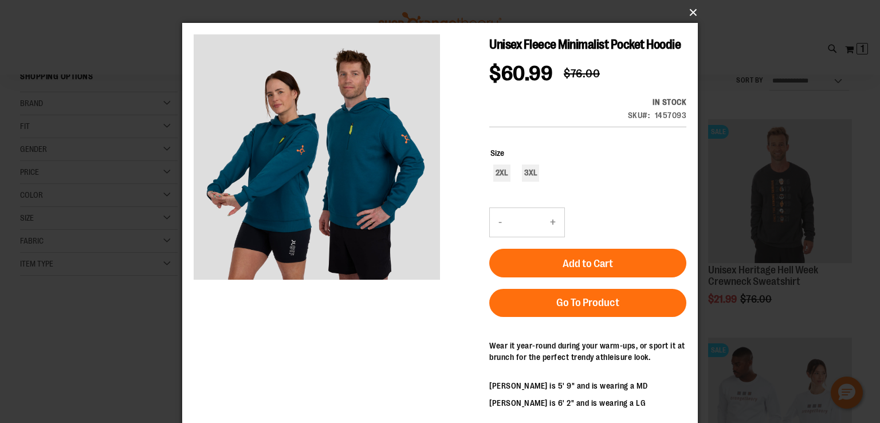
click at [691, 9] on button "×" at bounding box center [444, 12] width 516 height 25
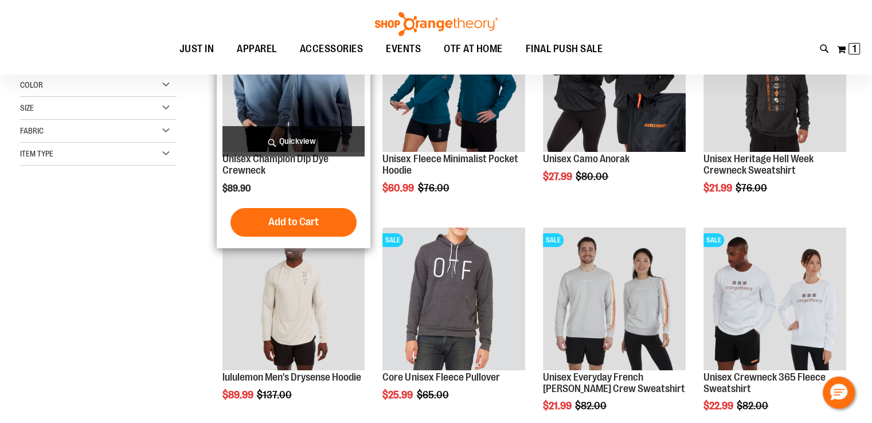
scroll to position [229, 0]
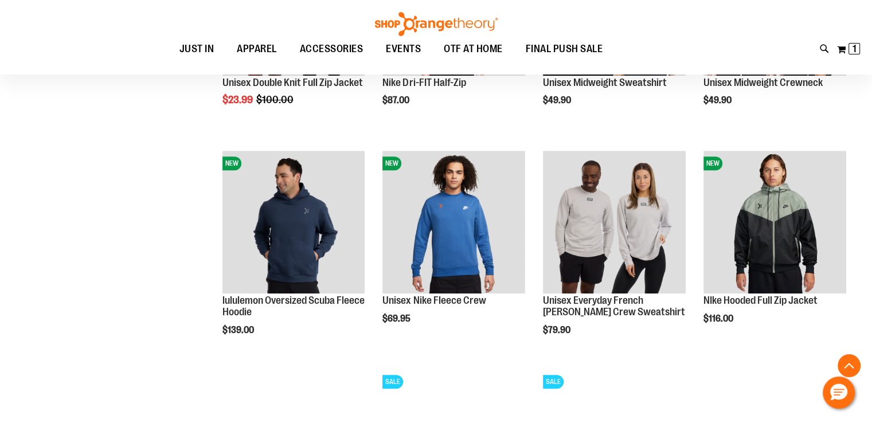
scroll to position [744, 0]
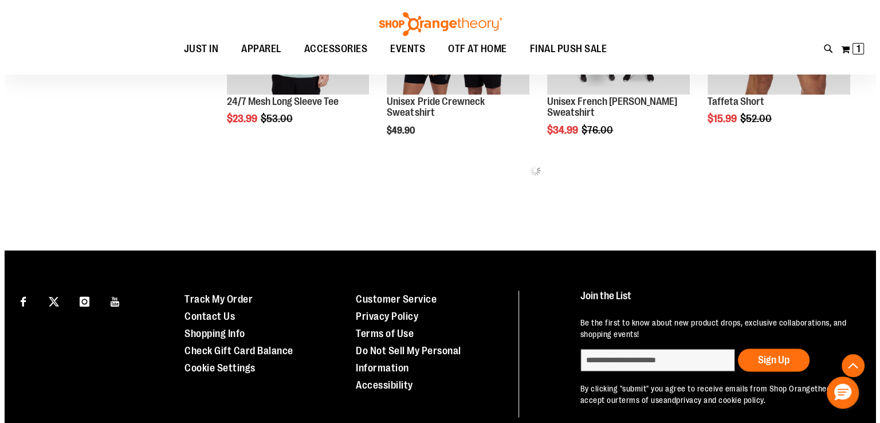
scroll to position [1375, 0]
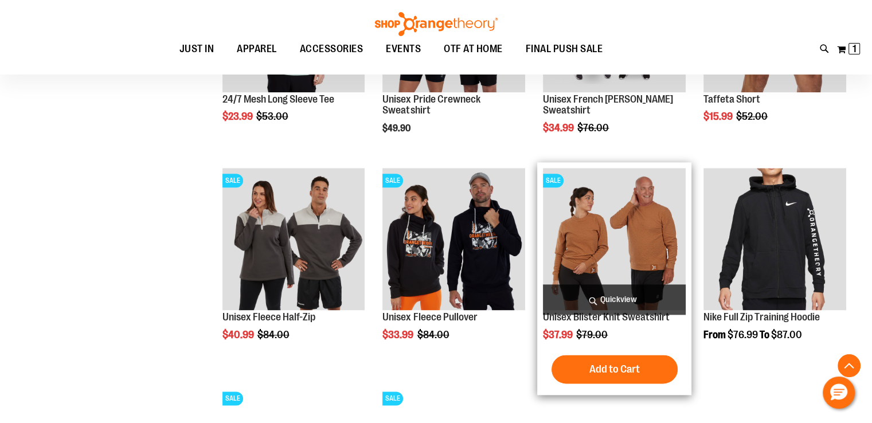
click at [611, 293] on span "Quickview" at bounding box center [614, 299] width 143 height 30
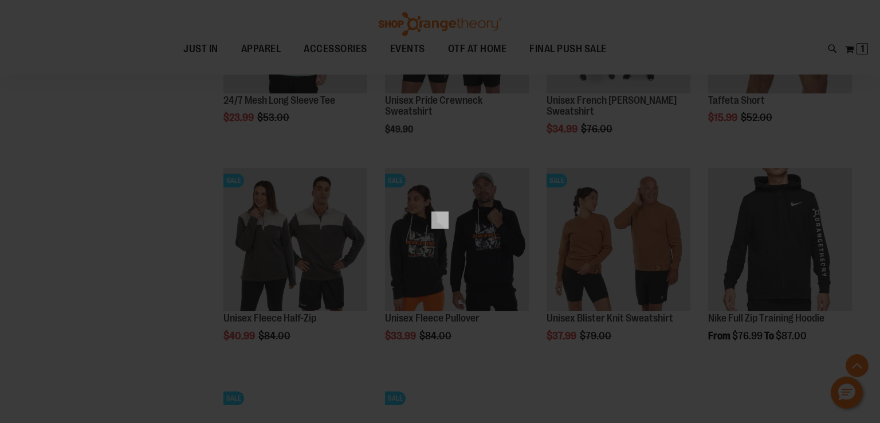
scroll to position [0, 0]
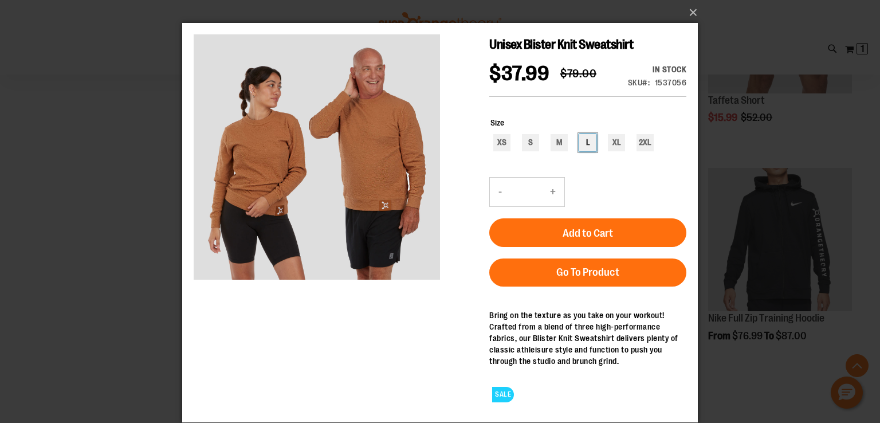
click at [590, 141] on div "L" at bounding box center [587, 142] width 17 height 17
type input "***"
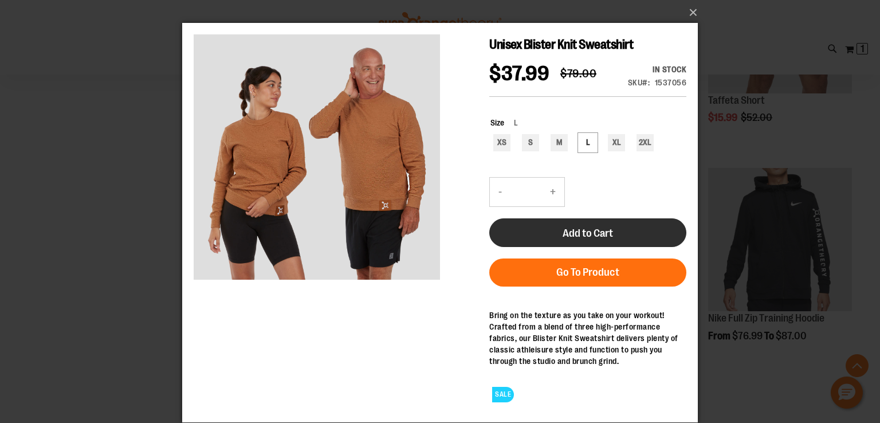
click at [584, 230] on span "Add to Cart" at bounding box center [588, 233] width 50 height 13
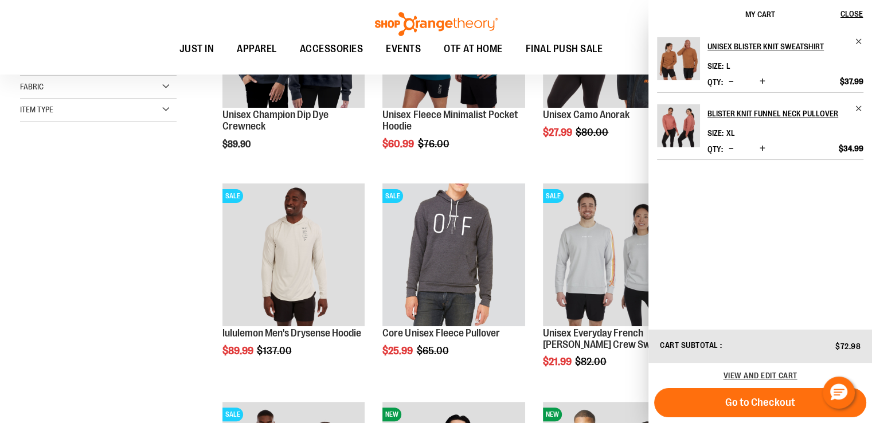
scroll to position [286, 0]
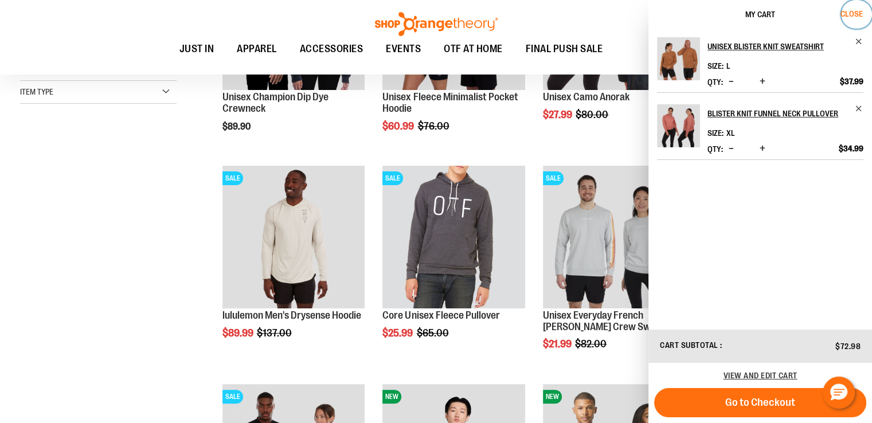
click at [850, 14] on span "Close" at bounding box center [851, 13] width 22 height 9
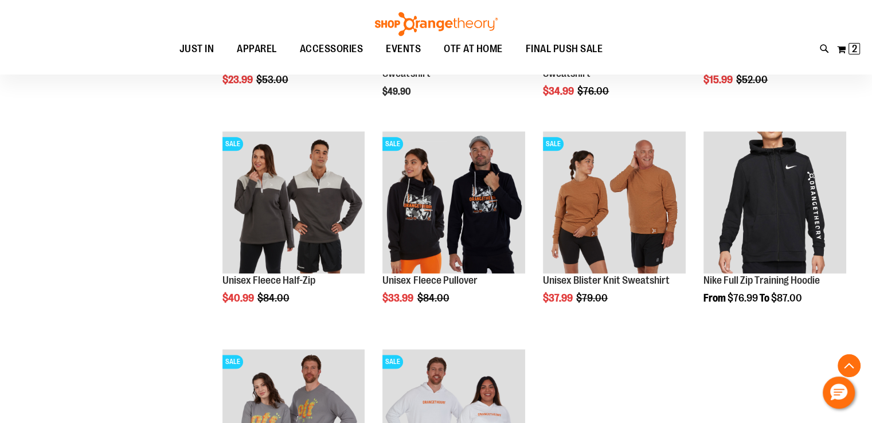
scroll to position [1126, 0]
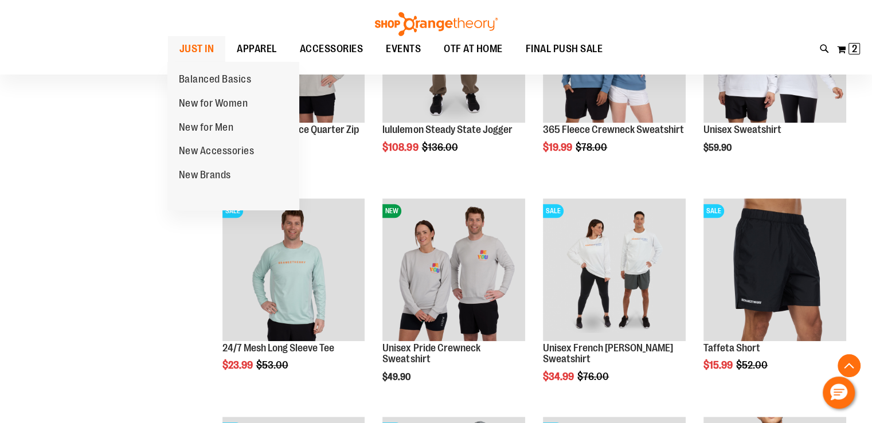
click at [193, 45] on span "JUST IN" at bounding box center [196, 49] width 35 height 26
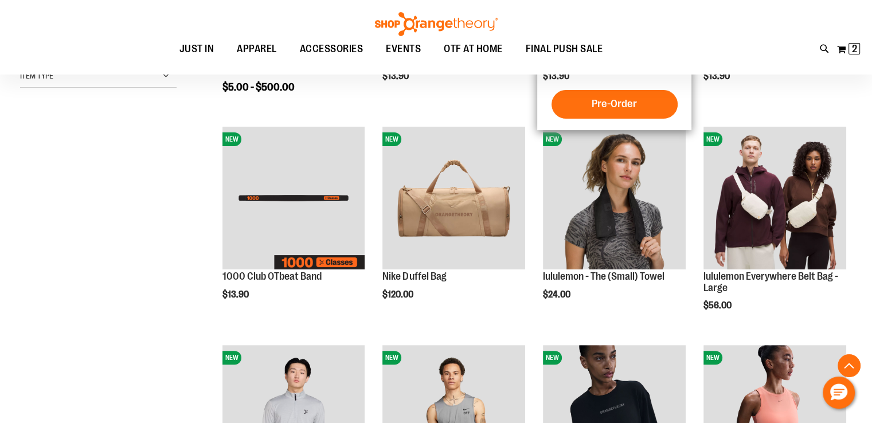
scroll to position [343, 0]
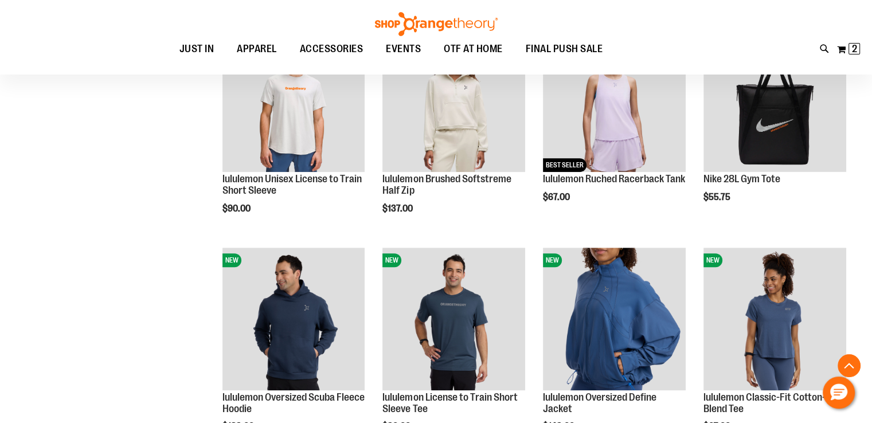
scroll to position [859, 0]
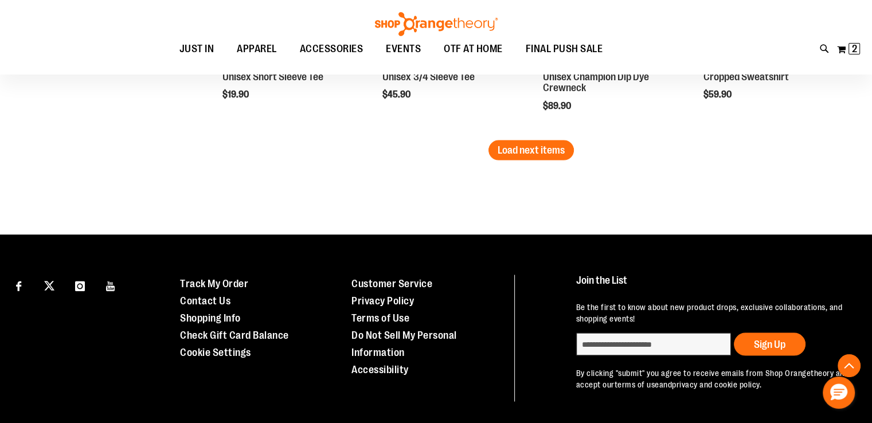
scroll to position [2062, 0]
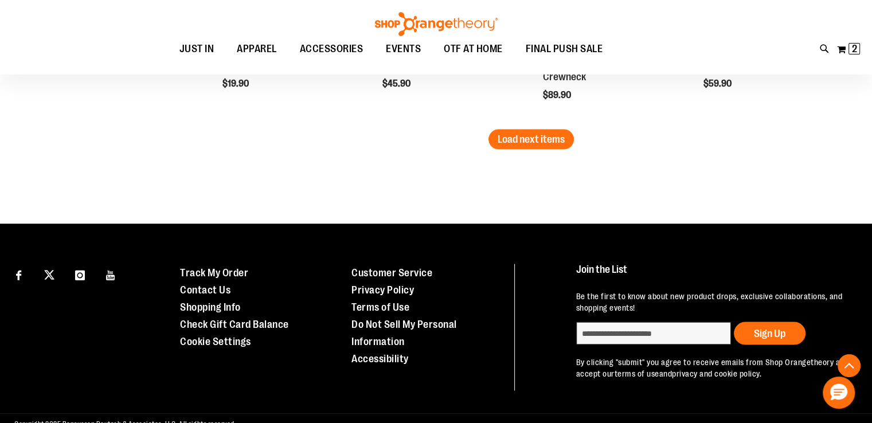
click at [544, 135] on span "Load next items" at bounding box center [530, 138] width 67 height 11
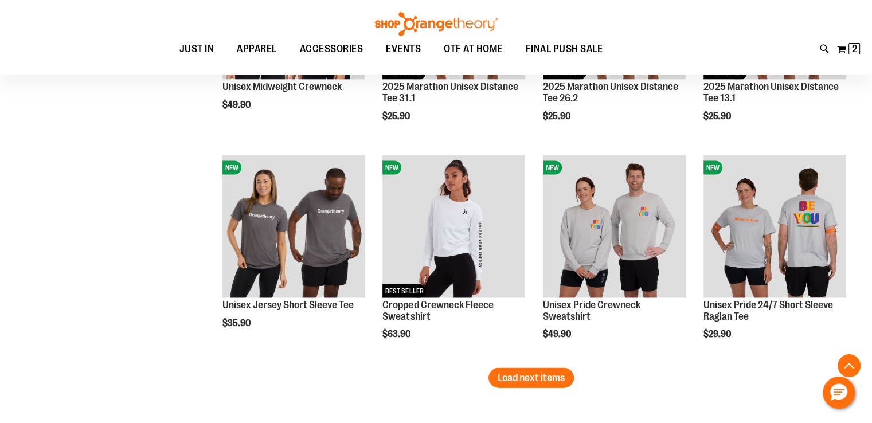
scroll to position [2521, 0]
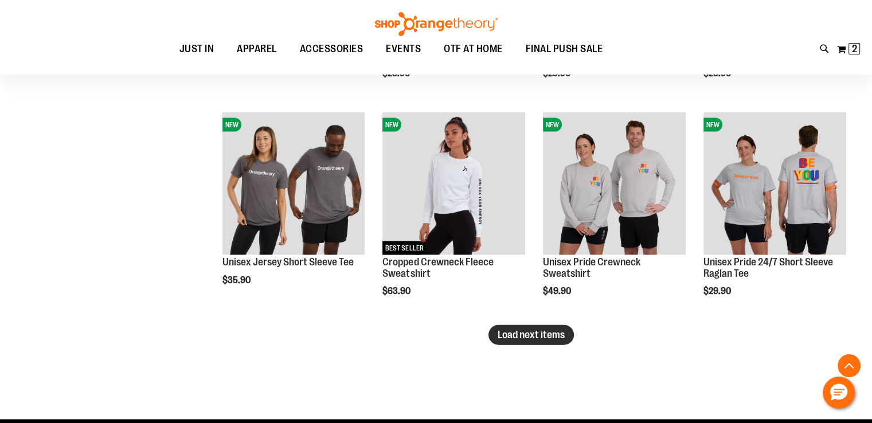
click at [535, 331] on span "Load next items" at bounding box center [530, 334] width 67 height 11
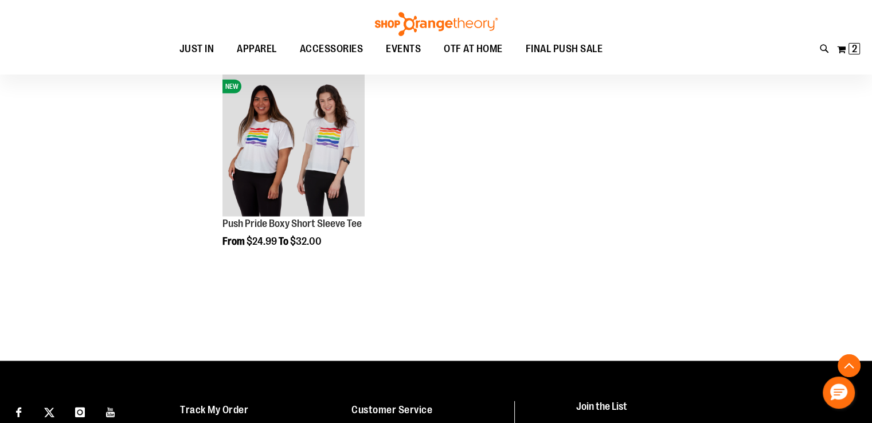
scroll to position [3151, 0]
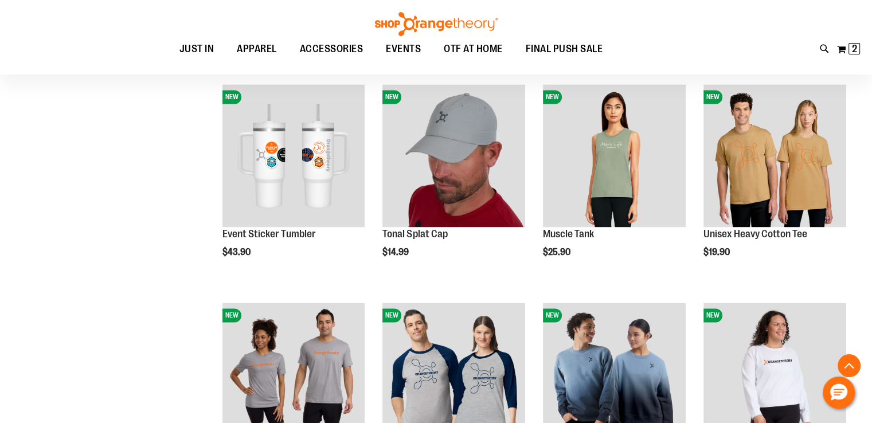
scroll to position [1604, 0]
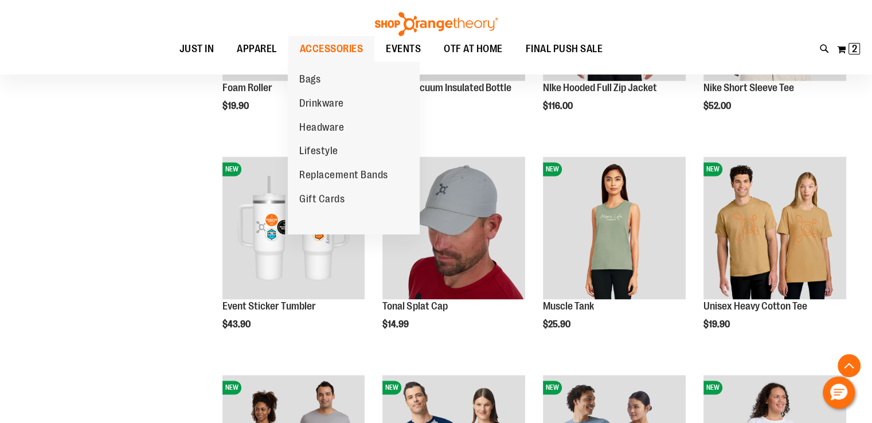
click at [325, 43] on span "ACCESSORIES" at bounding box center [332, 49] width 64 height 26
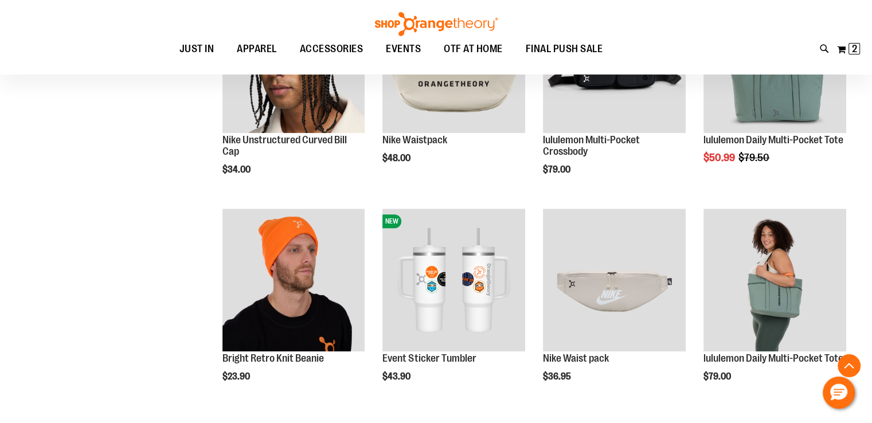
scroll to position [916, 0]
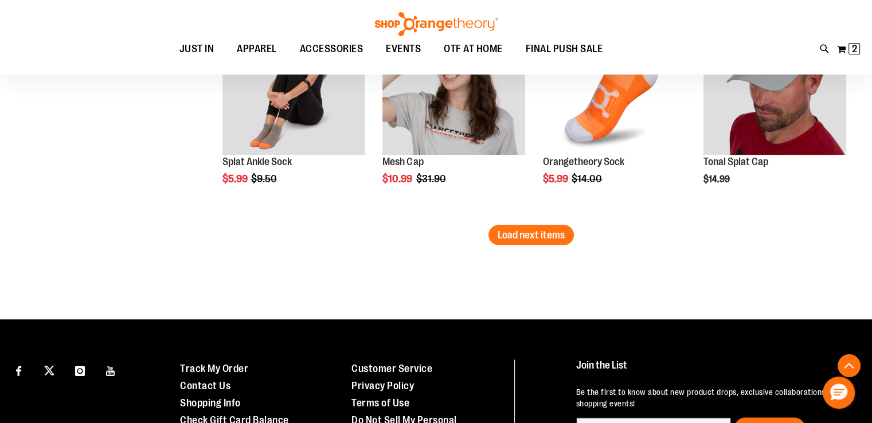
scroll to position [2088, 0]
